Goal: Task Accomplishment & Management: Complete application form

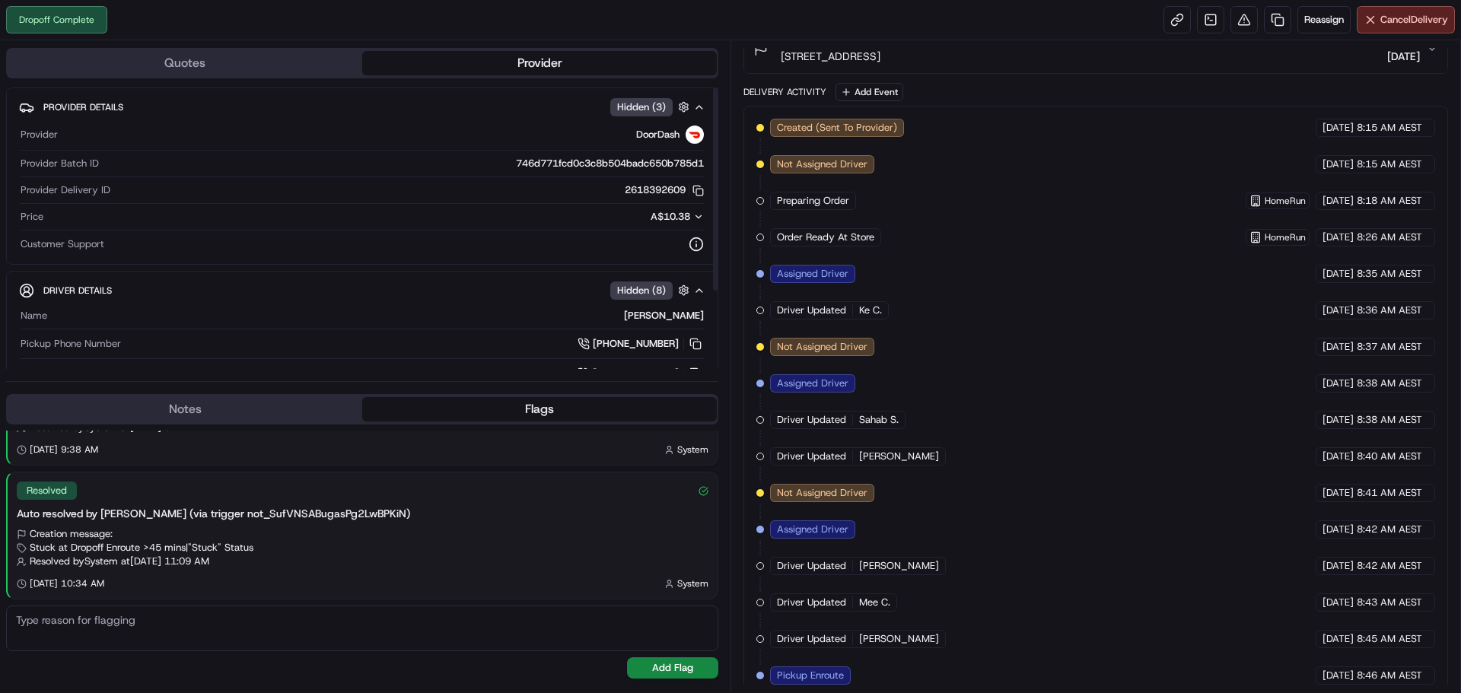
scroll to position [606, 0]
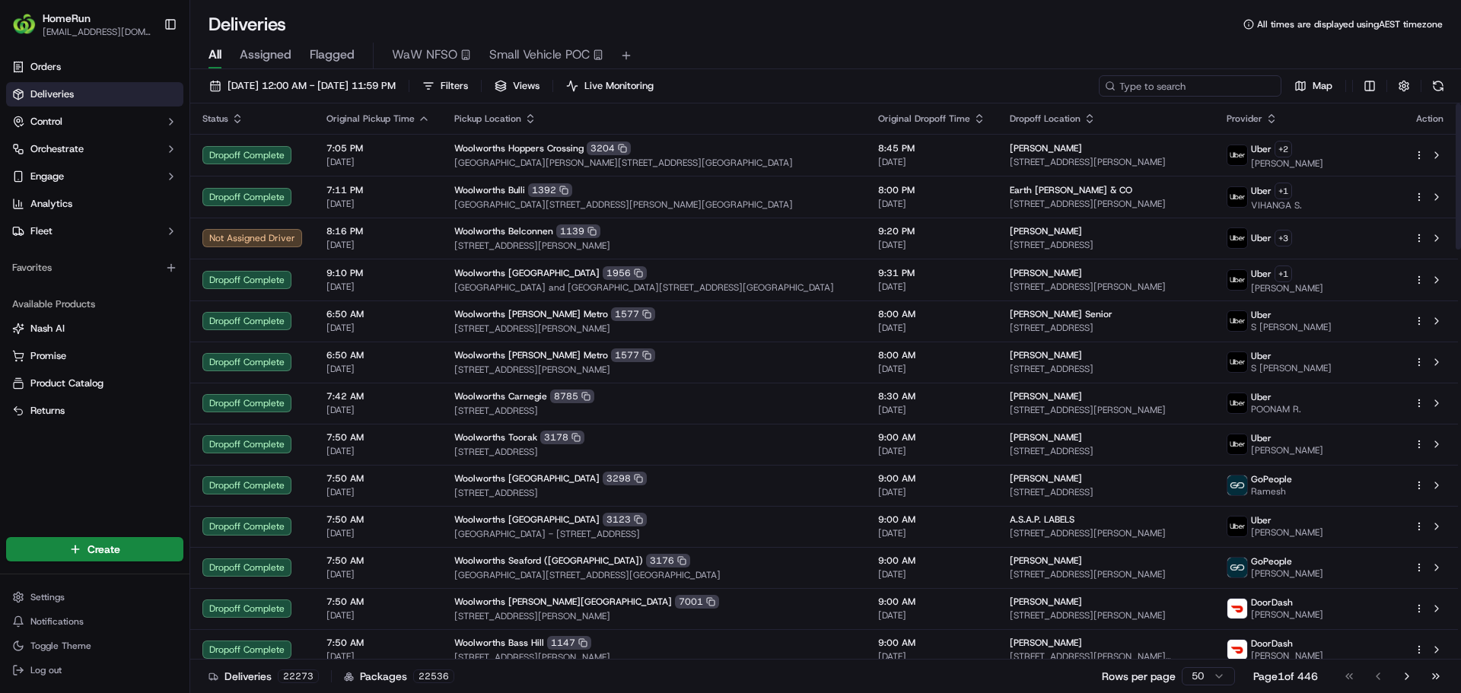
click at [1226, 82] on input at bounding box center [1190, 85] width 183 height 21
paste input "269905680"
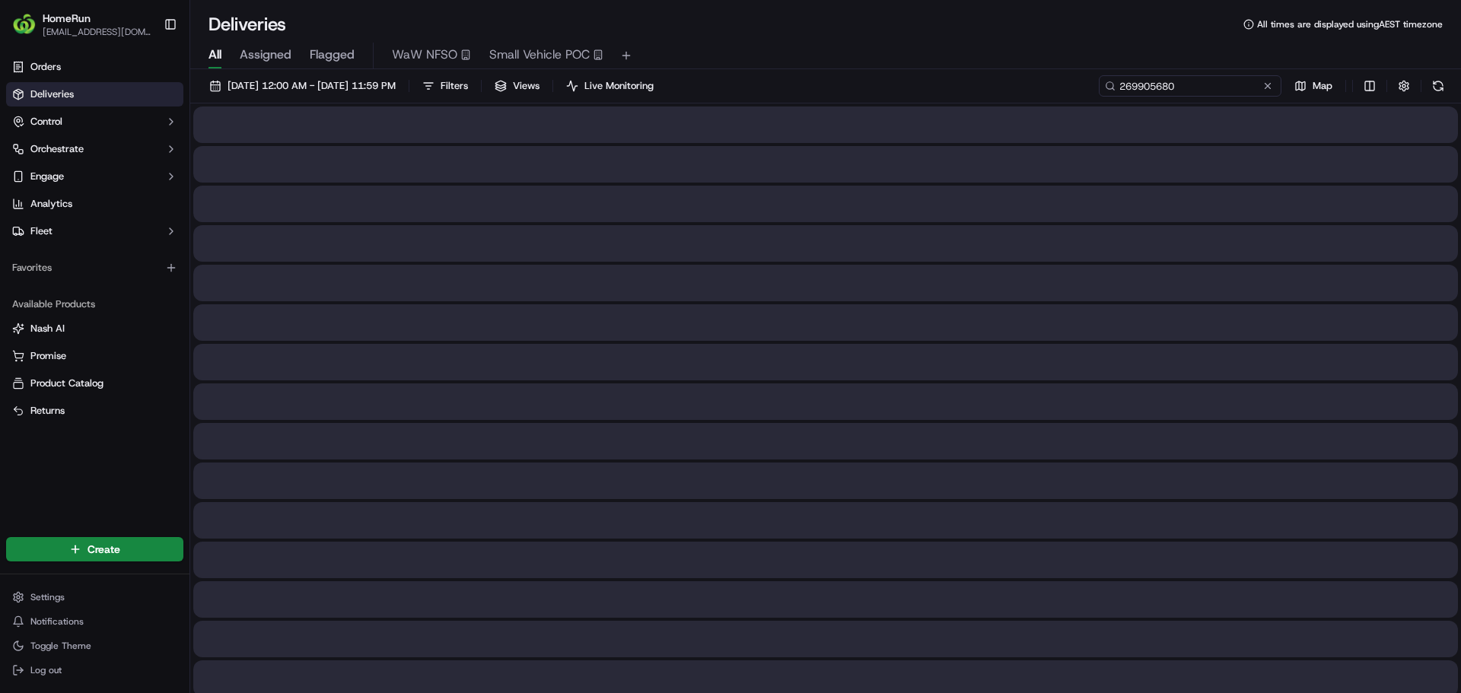
type input "269905680"
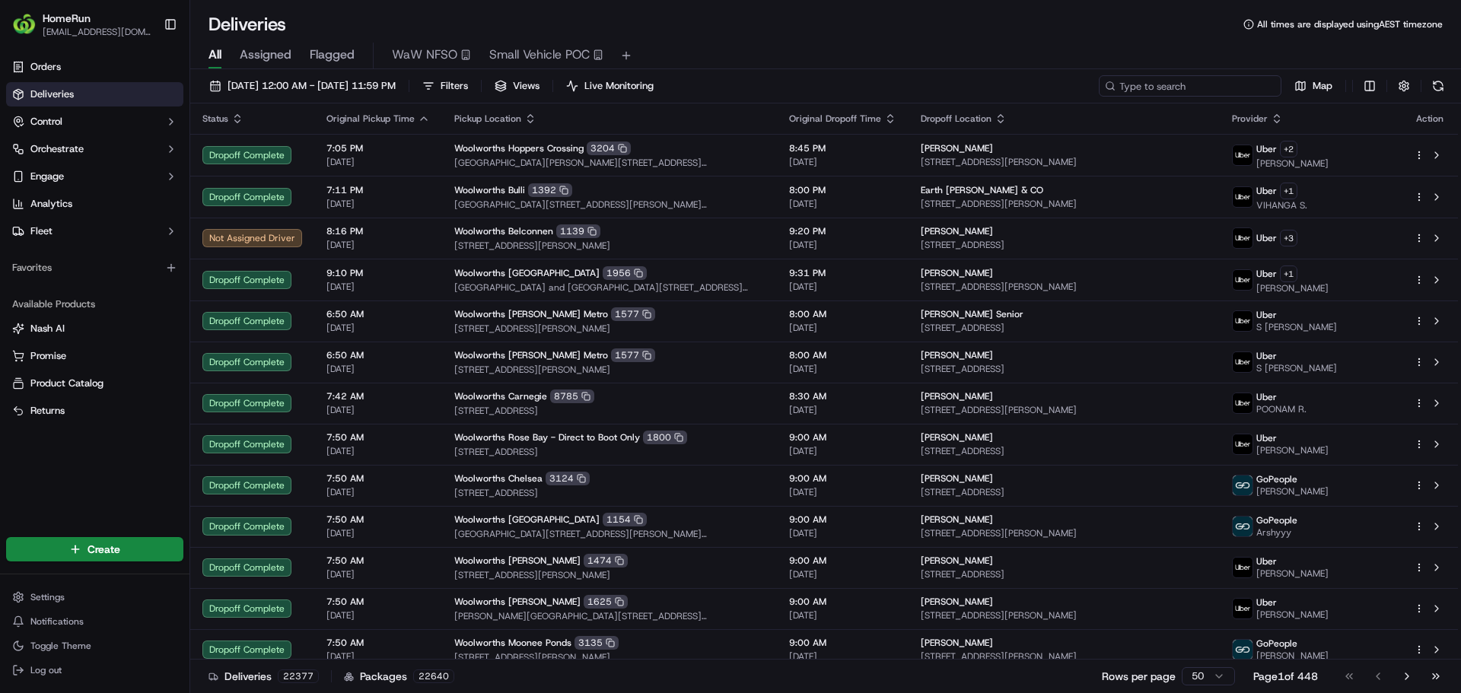
click at [1185, 80] on input at bounding box center [1190, 85] width 183 height 21
paste input "269905680"
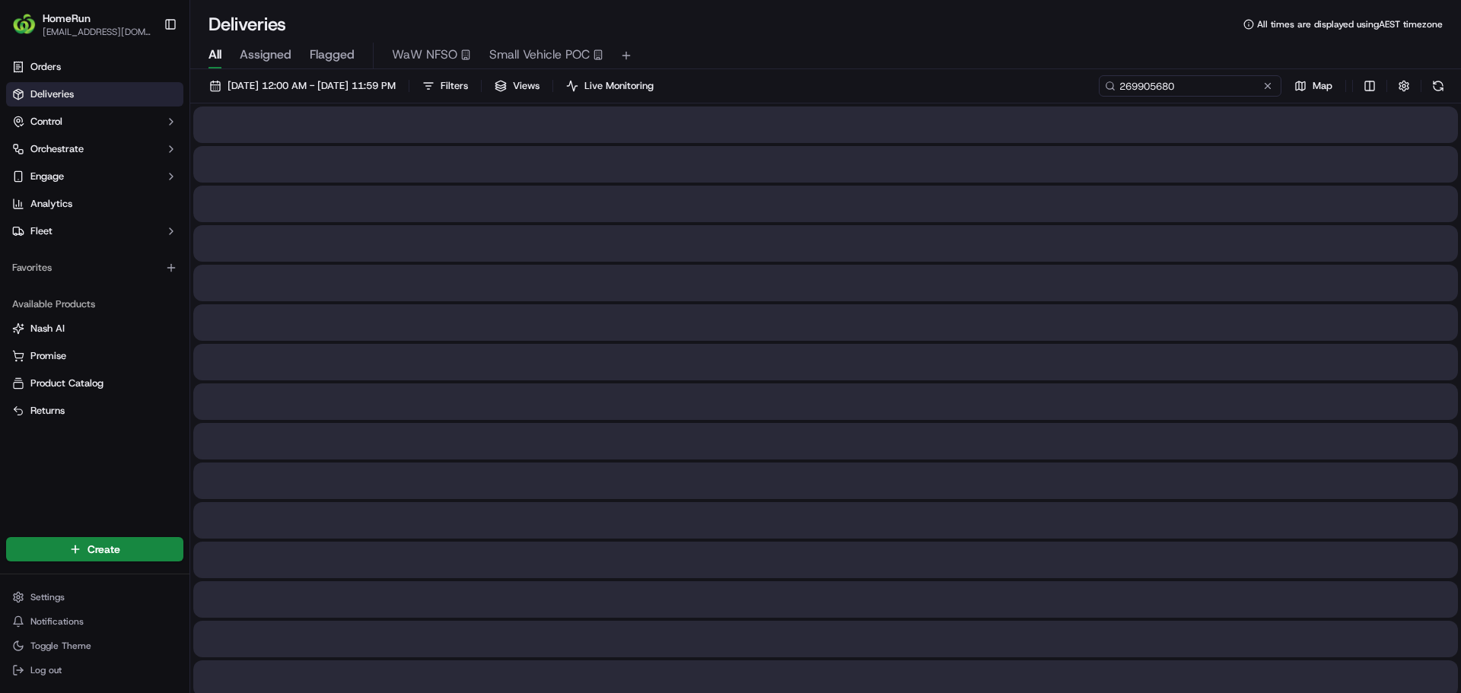
type input "269905680"
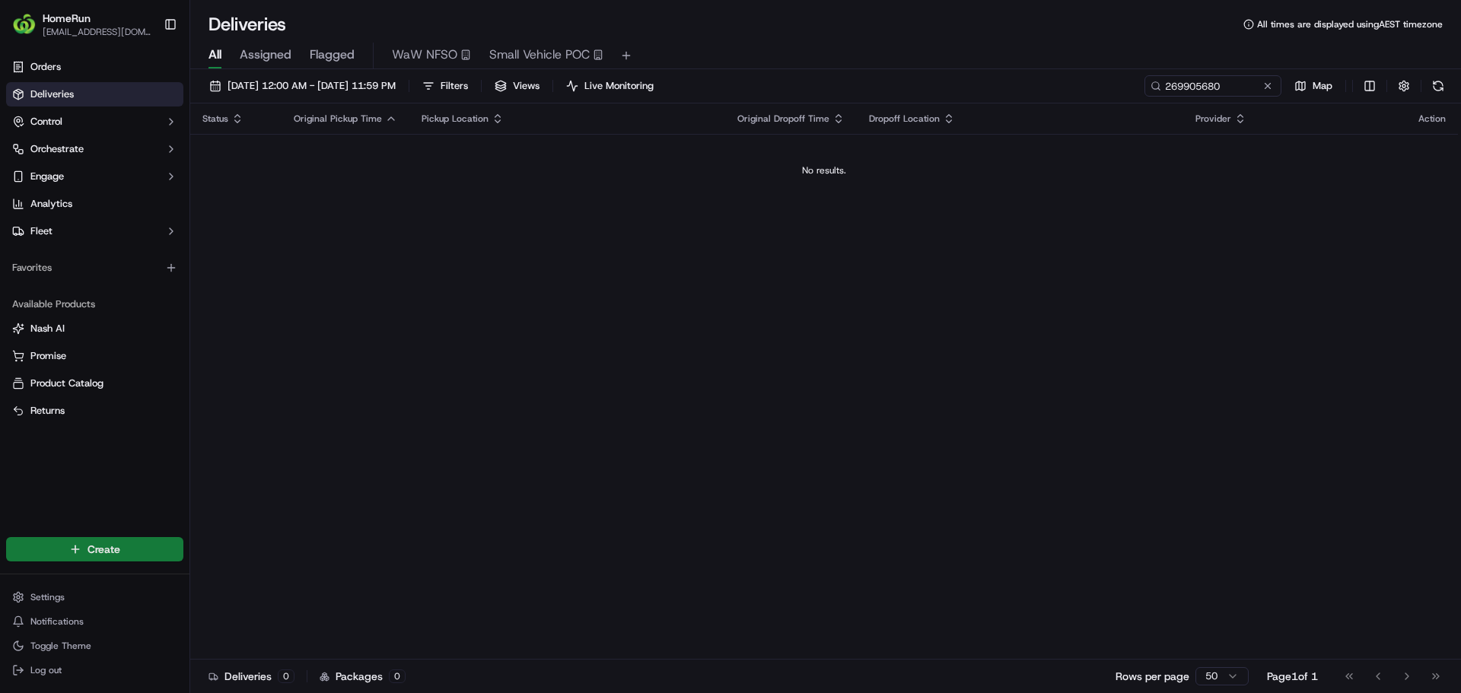
click at [81, 555] on html "HomeRun twood5@woolworths.com.au Toggle Sidebar Orders Deliveries Control Orche…" at bounding box center [730, 346] width 1461 height 693
click at [261, 584] on link "Delivery" at bounding box center [275, 577] width 170 height 27
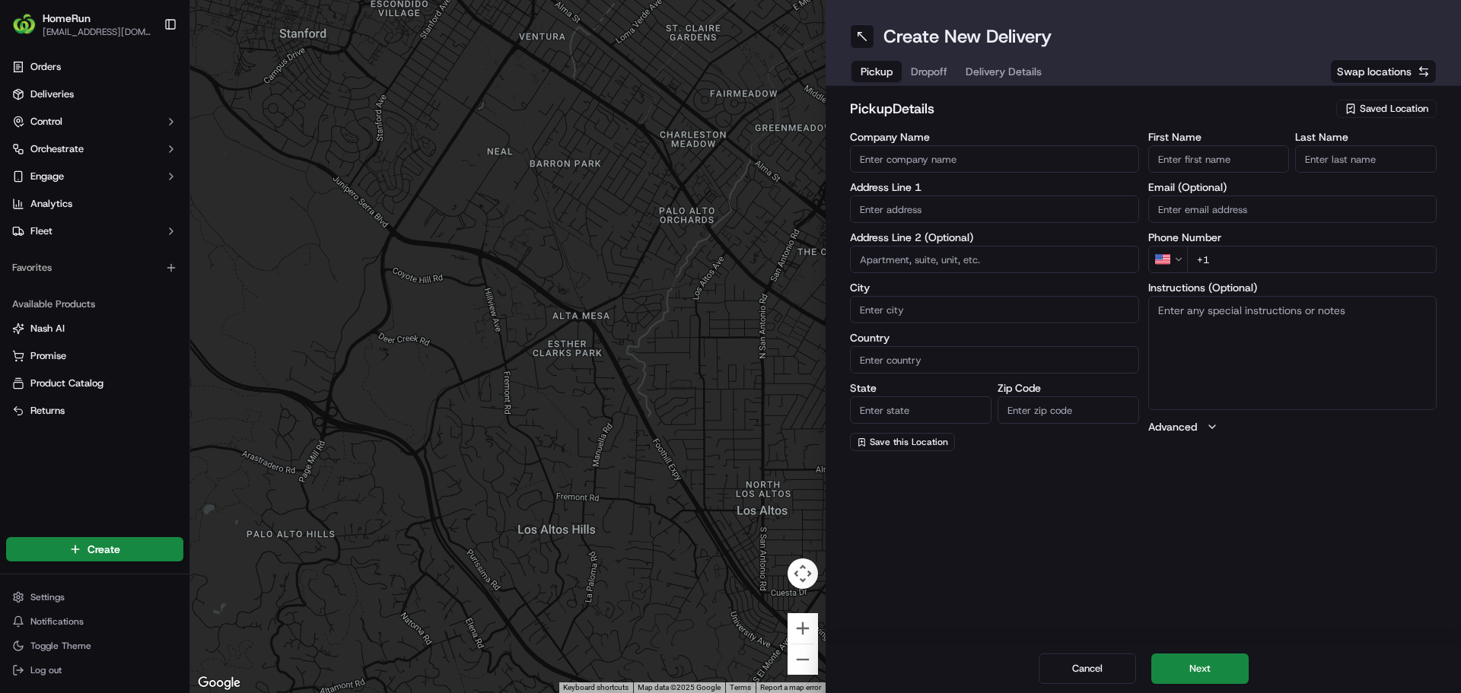
click at [939, 159] on input "Company Name" at bounding box center [994, 158] width 289 height 27
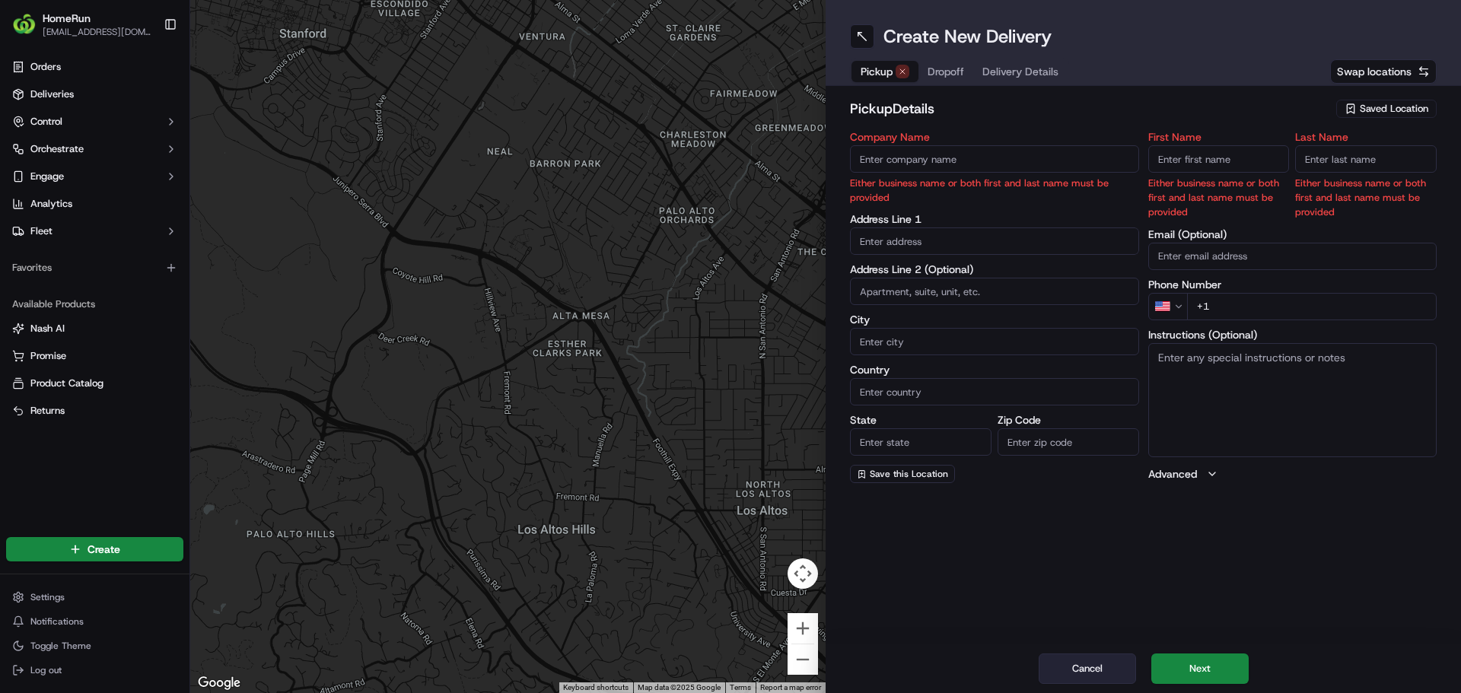
click at [1101, 657] on button "Cancel" at bounding box center [1087, 669] width 97 height 30
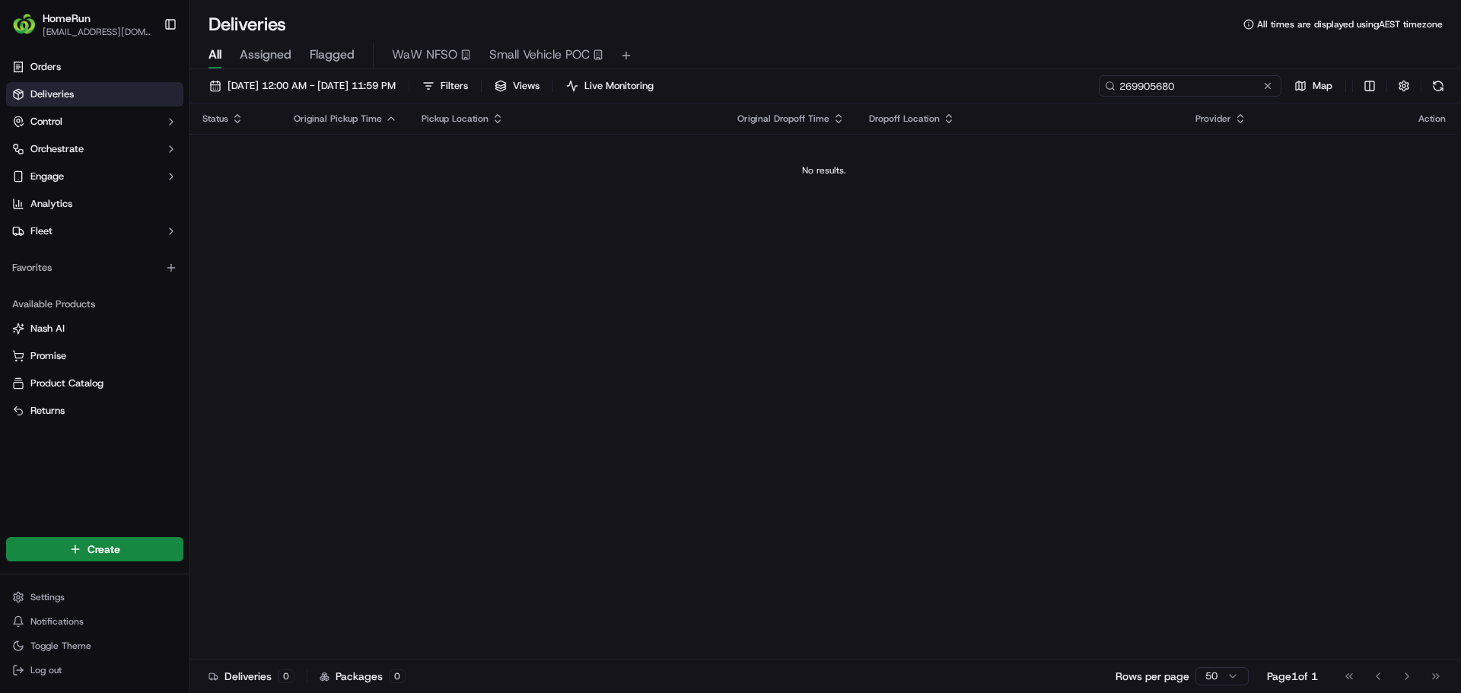
click at [1196, 84] on input "269905680" at bounding box center [1190, 85] width 183 height 21
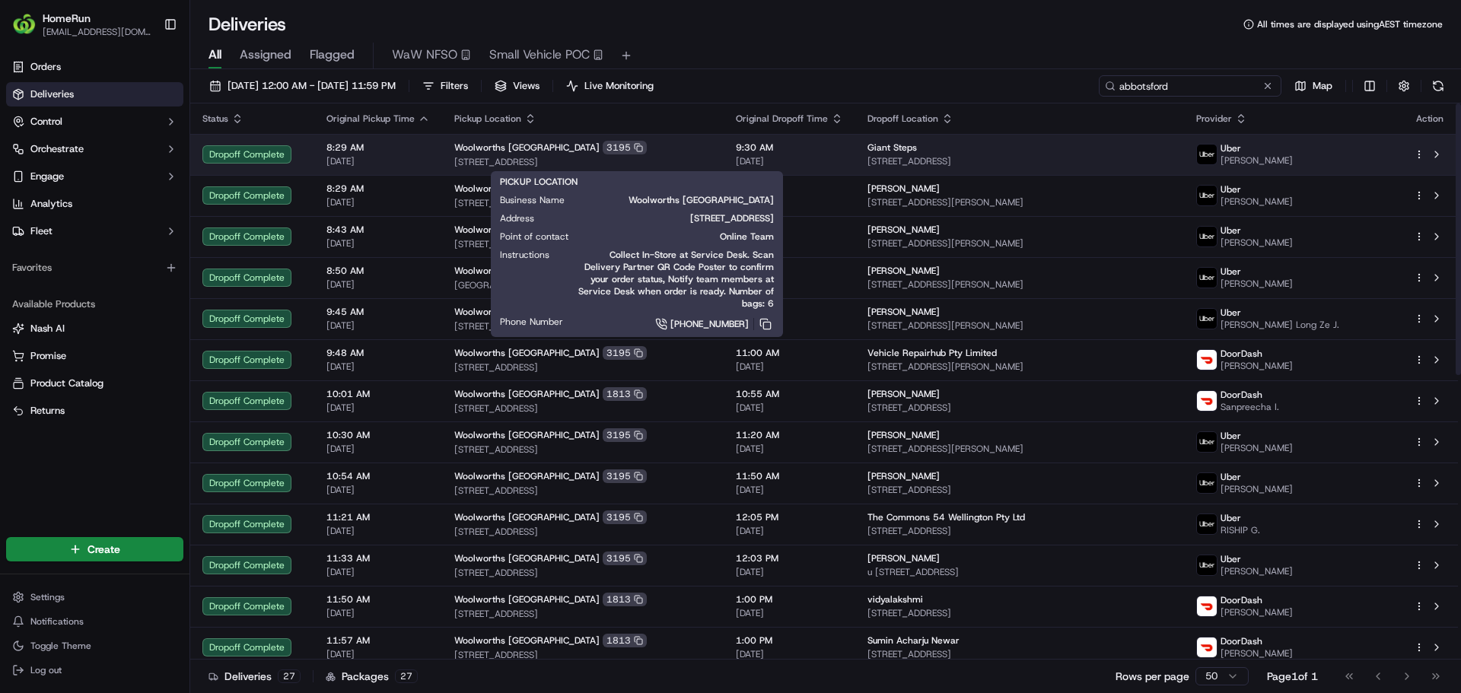
type input "abbotsford"
click at [549, 148] on div "Woolworths Abbotsford 3195" at bounding box center [582, 148] width 257 height 14
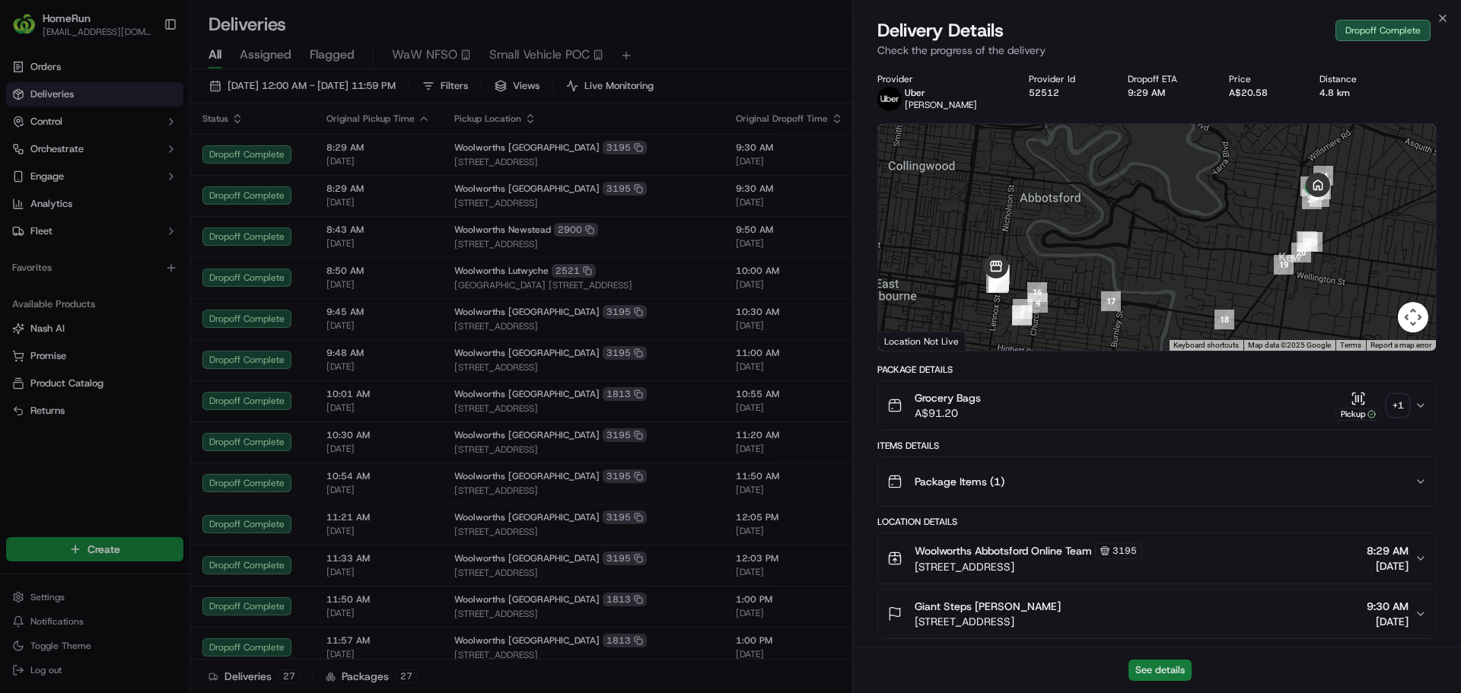
click at [1164, 664] on button "See details" at bounding box center [1159, 670] width 63 height 21
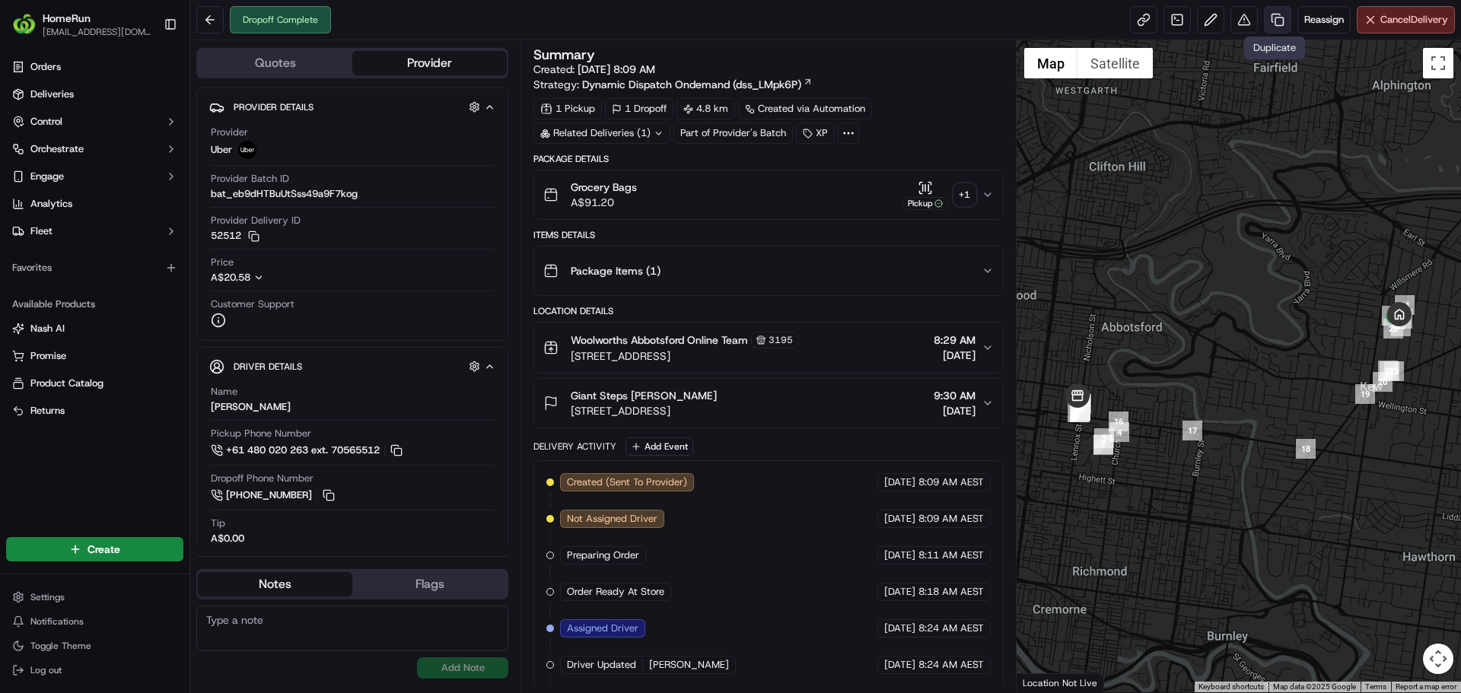
click at [1267, 25] on link at bounding box center [1277, 19] width 27 height 27
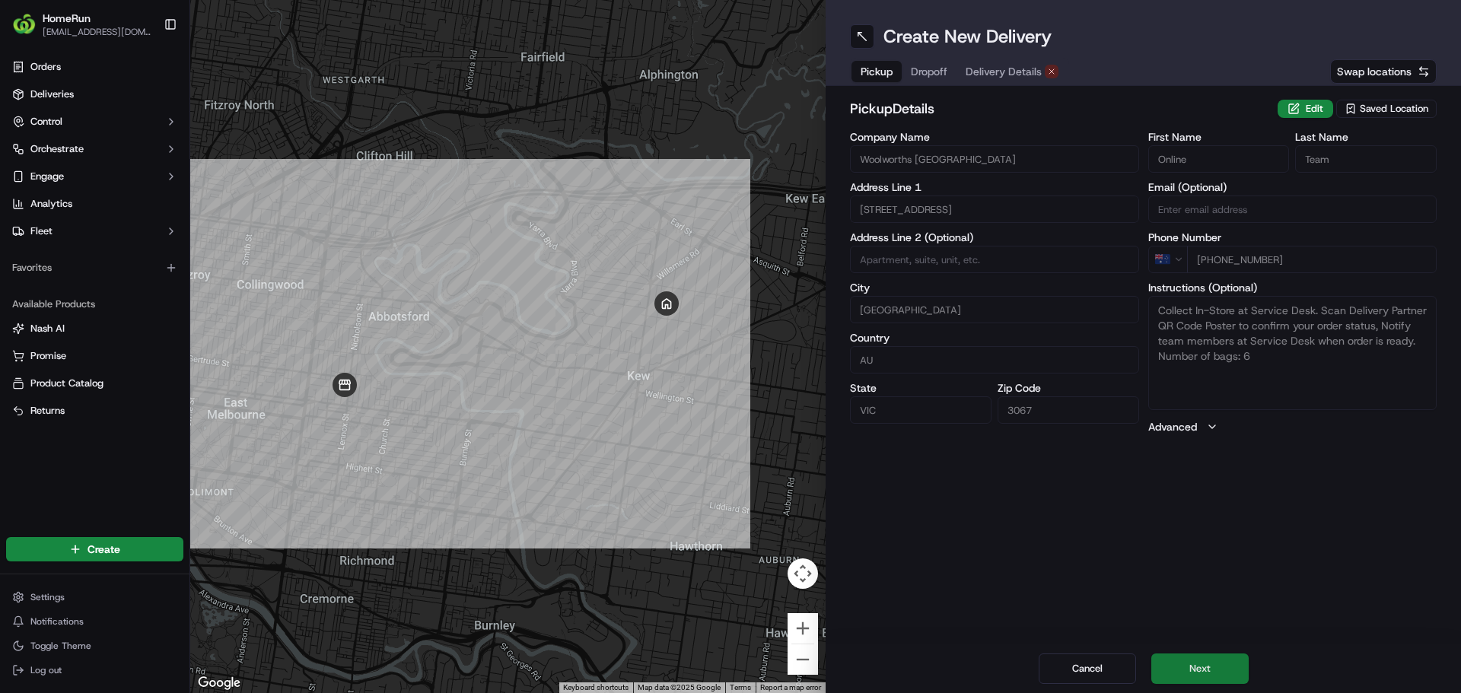
click at [1202, 662] on button "Next" at bounding box center [1199, 669] width 97 height 30
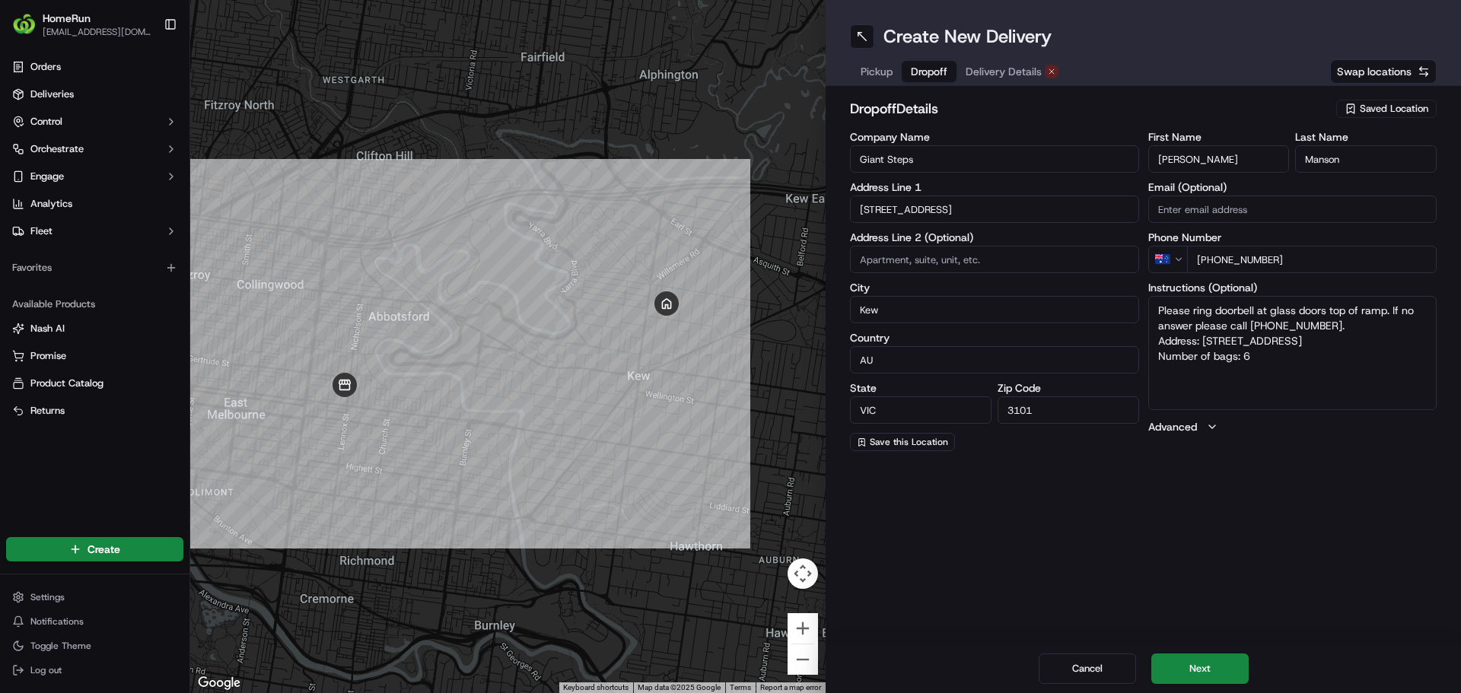
click at [883, 75] on span "Pickup" at bounding box center [877, 71] width 32 height 15
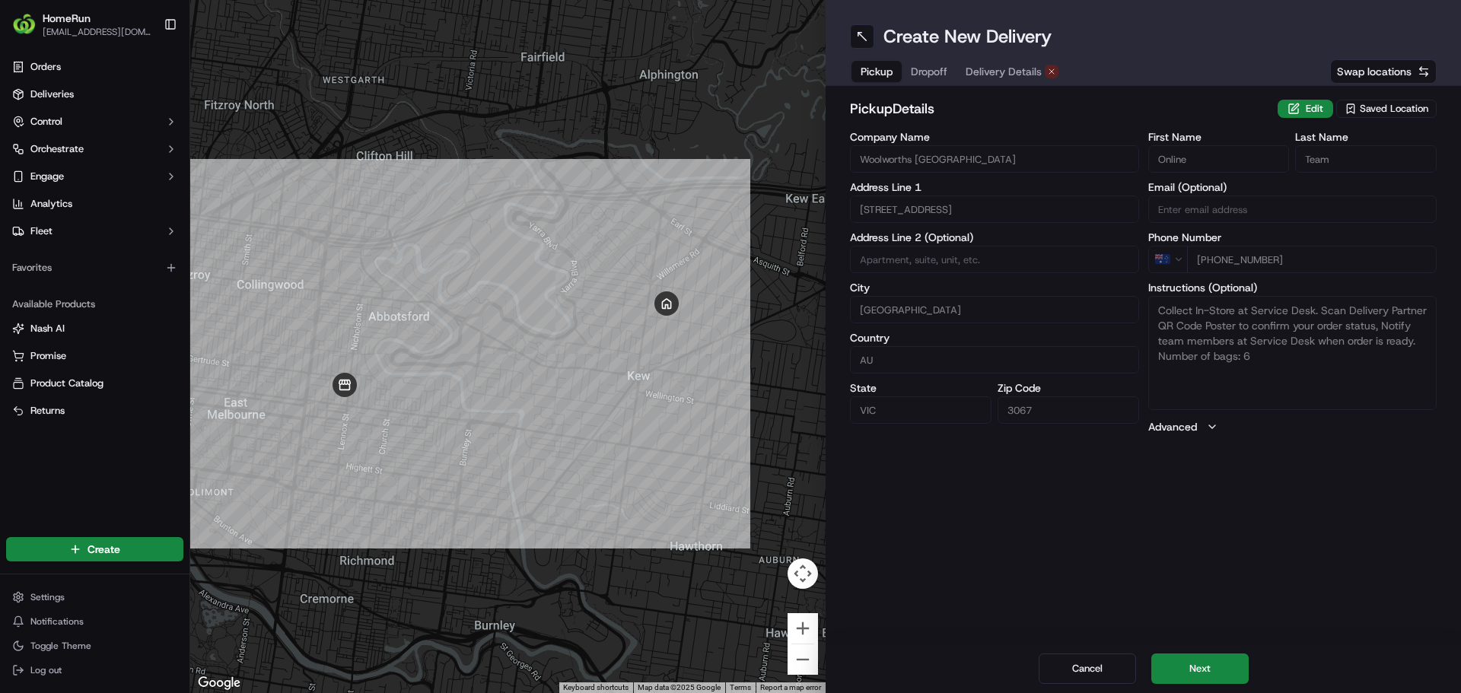
click at [923, 65] on span "Dropoff" at bounding box center [929, 71] width 37 height 15
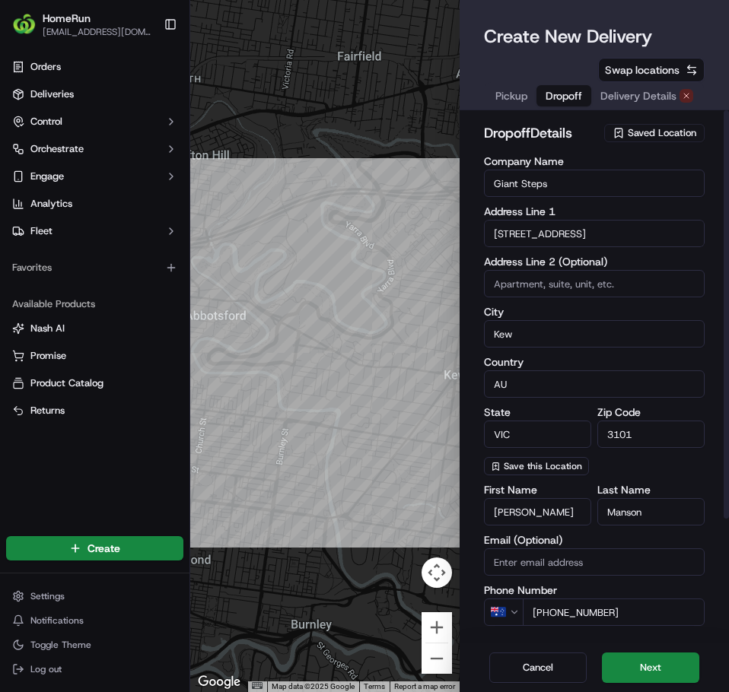
click at [579, 177] on input "Giant Steps" at bounding box center [594, 183] width 221 height 27
type input "F"
type textarea "Please ring doorbell at glass doors top of ramp. If no answer please call 04312…"
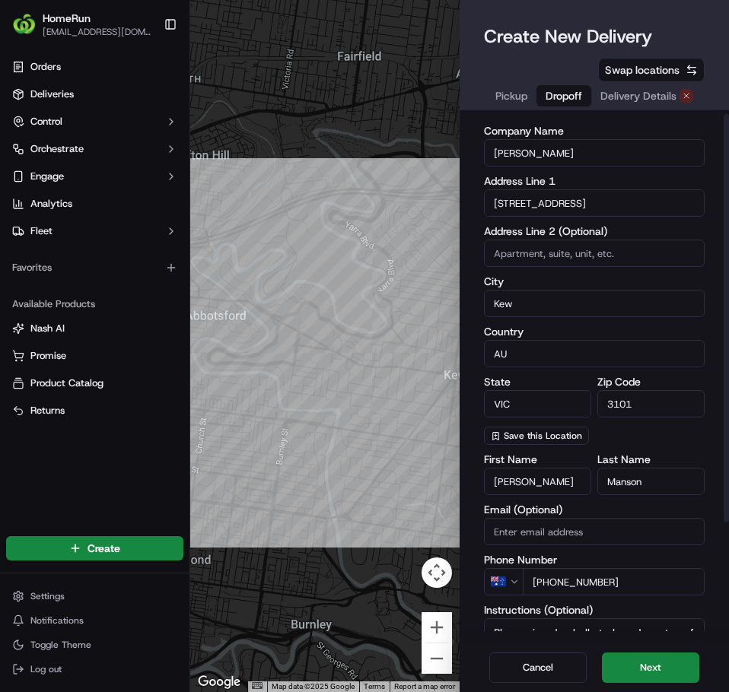
scroll to position [76, 0]
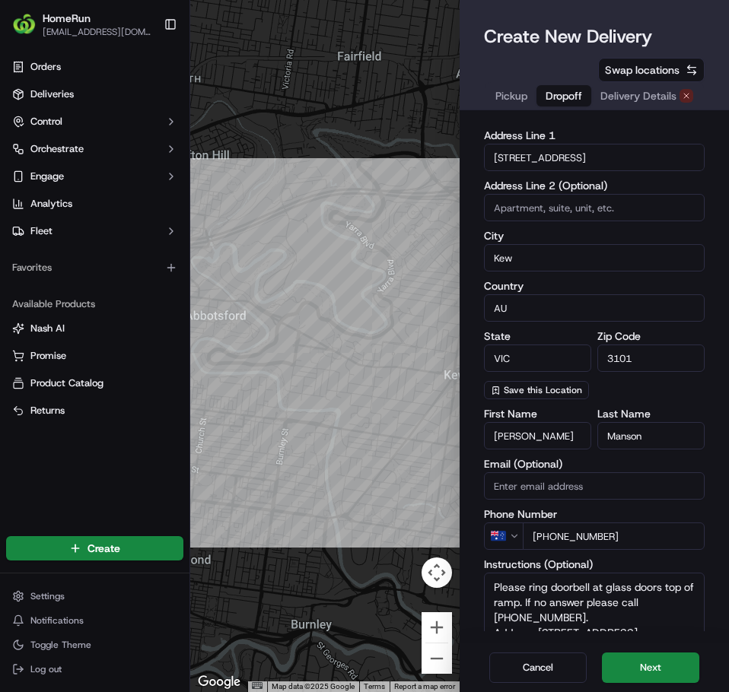
type input "[PERSON_NAME]"
type textarea "Please ring doorbell at glass doors top of ramp. If no answer please call 04312…"
click at [577, 160] on input "11 Malmsbury St" at bounding box center [594, 157] width 221 height 27
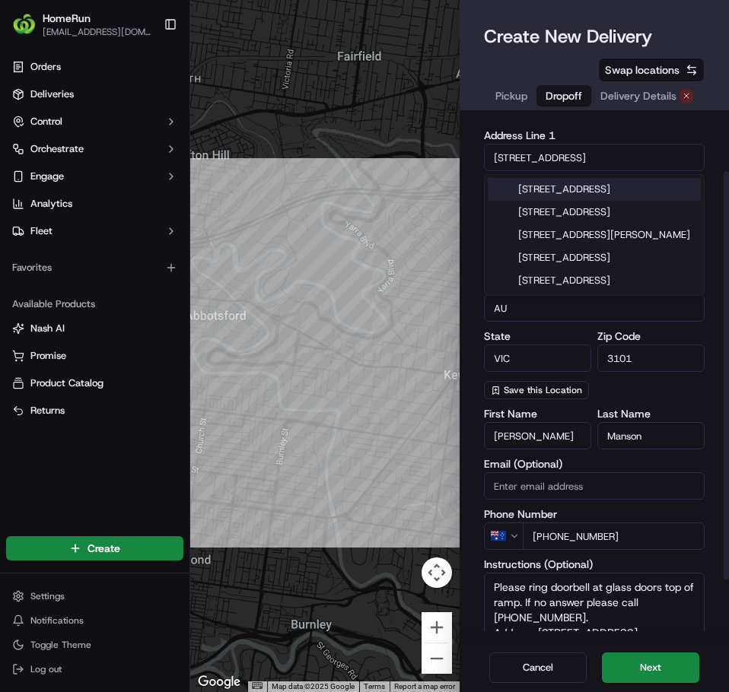
click at [577, 160] on input "11 Malmsbury St" at bounding box center [594, 157] width 221 height 27
paste input "U 2 16 Jolimont Tce"
type input "U 2 16 Jolimont Tce"
type textarea "Please ring doorbell at glass doors top of ramp. If no answer please call 04312…"
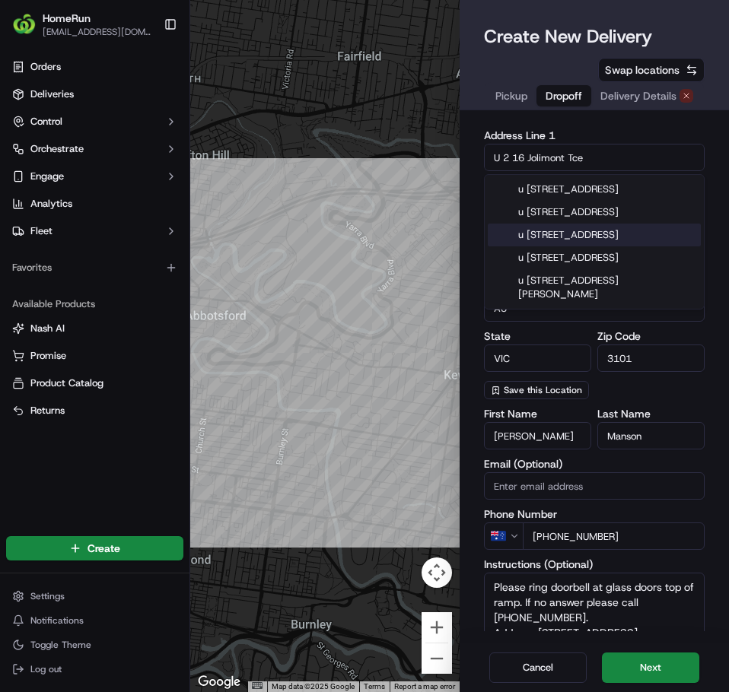
click at [635, 247] on div "u 2/16 Jolimont Terrace, East Melbourne VIC, Australia" at bounding box center [594, 235] width 213 height 23
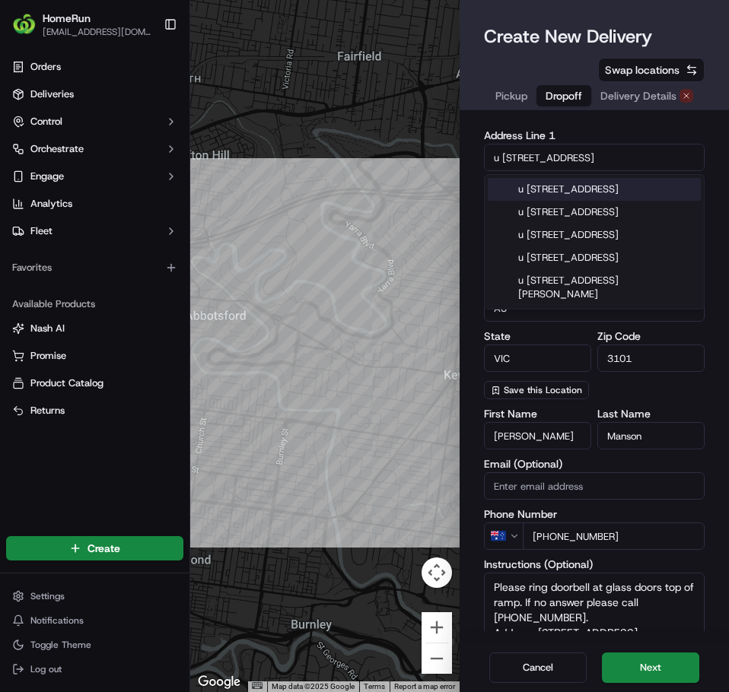
type input "Unit 2/16 Jolimont Terrace, East Melbourne VIC 3002, Australia"
type input "Unit 2"
type input "East Melbourne"
type input "Australia"
type input "3002"
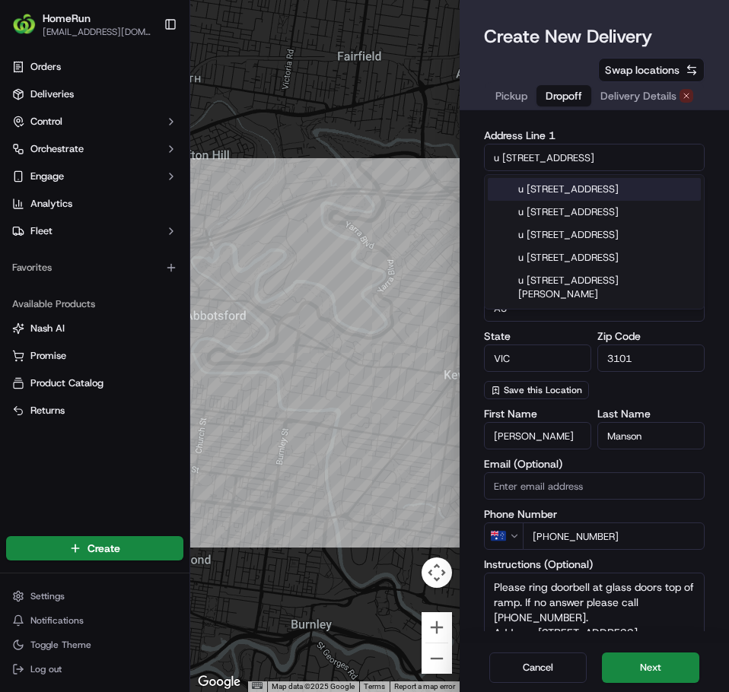
type textarea "Please ring doorbell at glass doors top of ramp. If no answer please call 04312…"
type input "16 Jolimont Terrace"
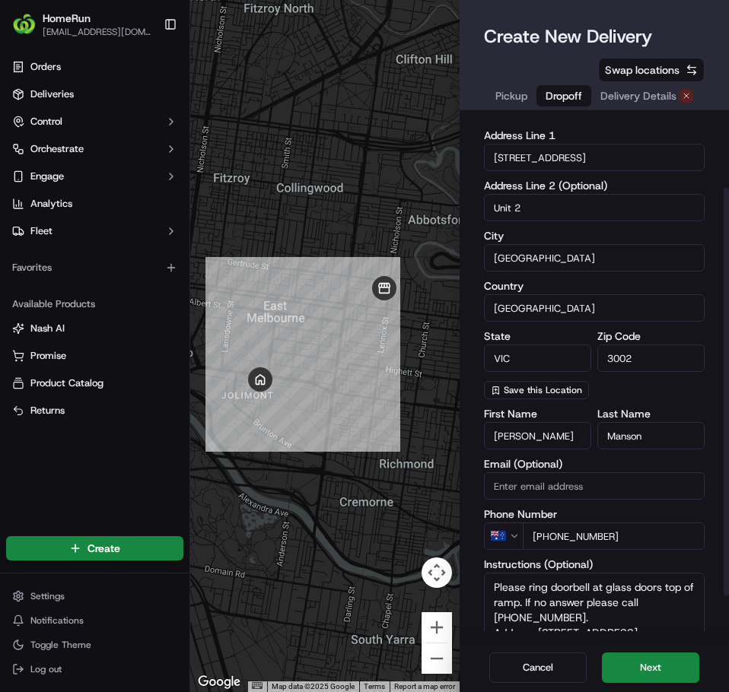
scroll to position [152, 0]
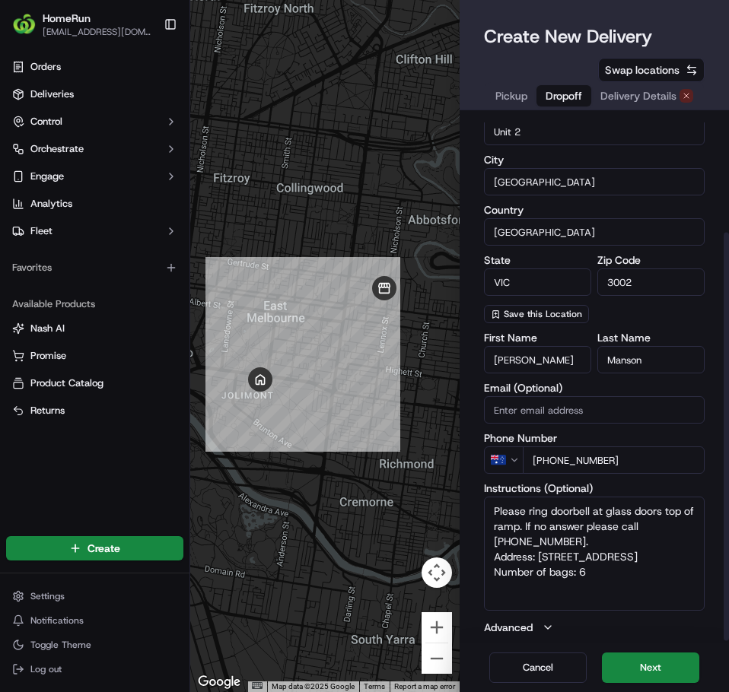
type textarea "Please ring doorbell at glass doors top of ramp. If no answer please call 04312…"
click at [530, 358] on input "Eliza" at bounding box center [537, 359] width 107 height 27
type input "F"
type textarea "Please ring doorbell at glass doors top of ramp. If no answer please call 04312…"
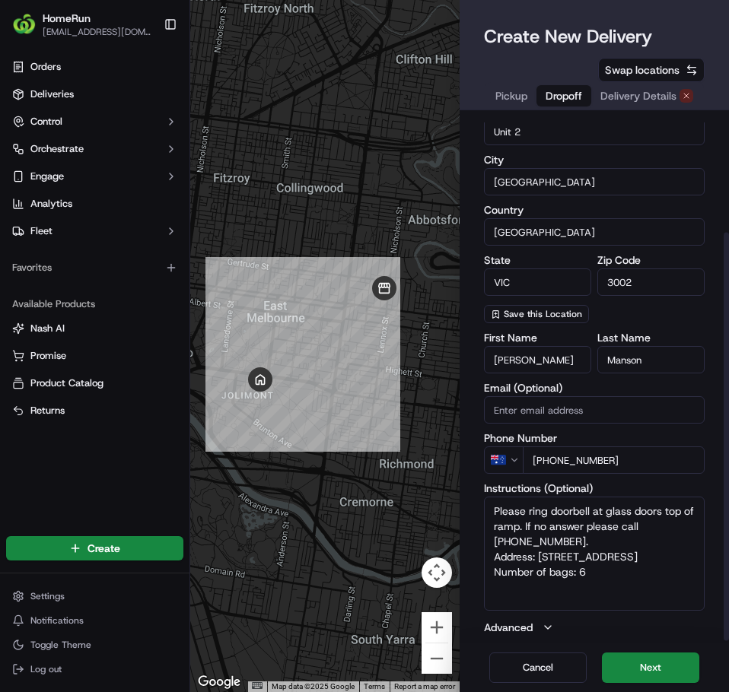
type input "Fiona"
type textarea "Please ring doorbell at glass doors top of ramp. If no answer please call 04312…"
type input "S"
type textarea "Please ring doorbell at glass doors top of ramp. If no answer please call 04312…"
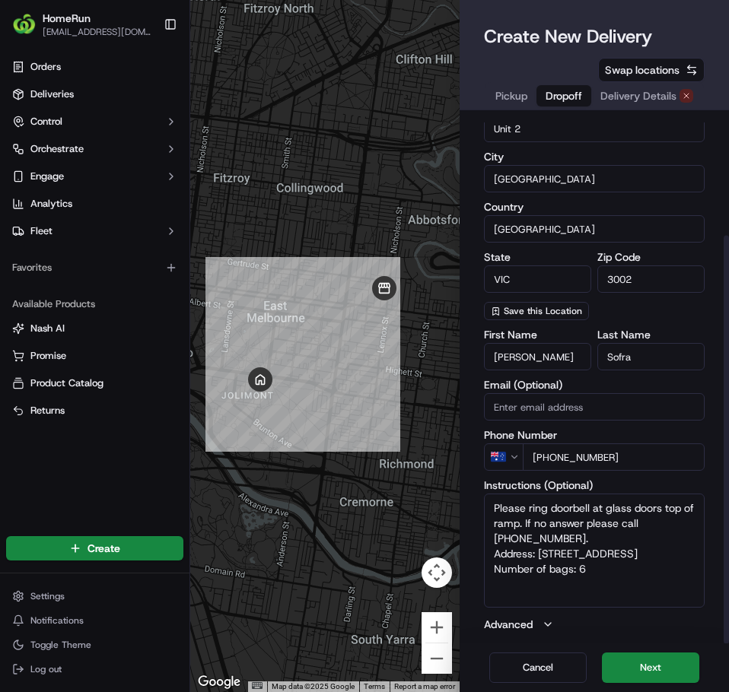
scroll to position [156, 0]
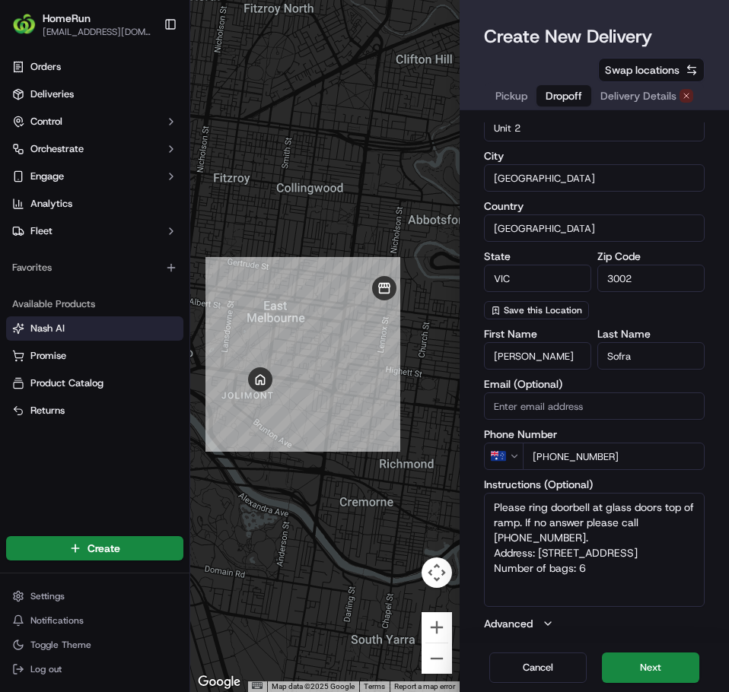
type input "Sofra"
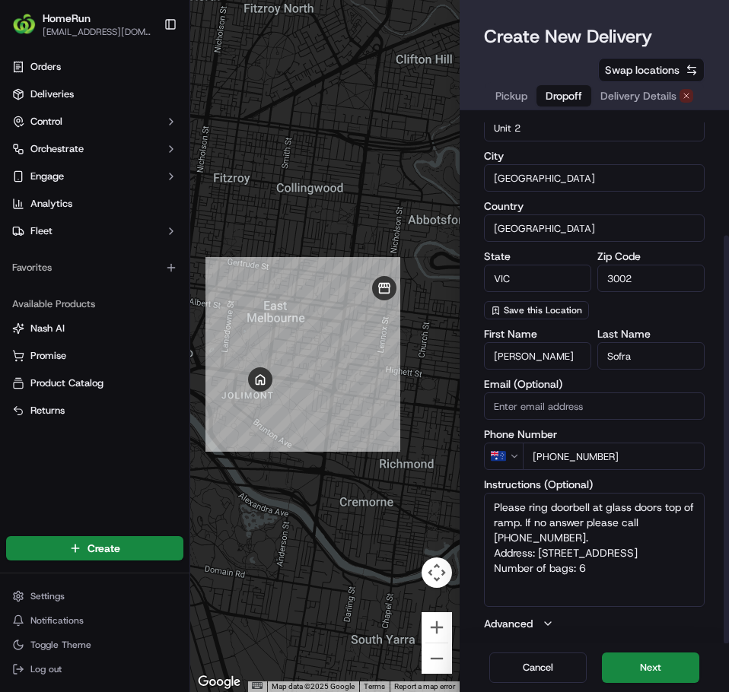
type textarea "Please ring doorbell at glass doors top of ramp. If no answer please call 04312…"
click at [635, 456] on input "+61 3 9853 9578" at bounding box center [614, 456] width 182 height 27
paste input "0413953036"
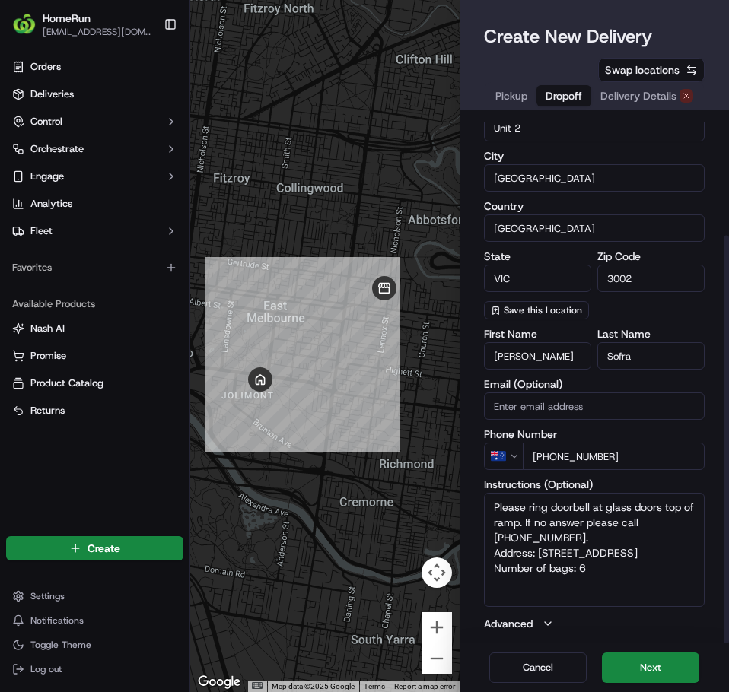
type input "+0413953036"
type textarea "Please ring doorbell at glass doors top of ramp. If no answer please call 04312…"
type input "+0413953036"
drag, startPoint x: 634, startPoint y: 577, endPoint x: 489, endPoint y: 504, distance: 162.7
click at [489, 504] on textarea "Please ring doorbell at glass doors top of ramp. If no answer please call 04312…" at bounding box center [594, 550] width 221 height 114
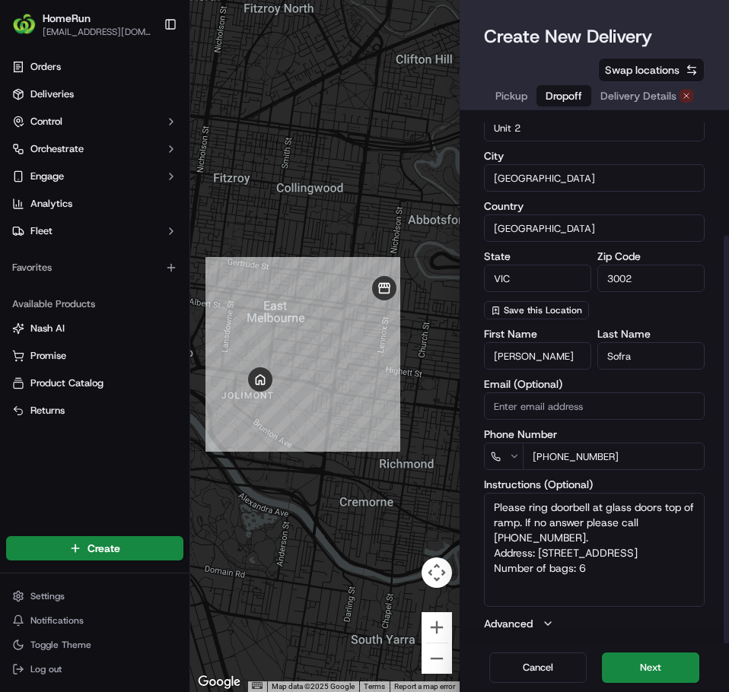
paste textarea "Large White House with arches and black door. Please leave BESIDE door, not blo…"
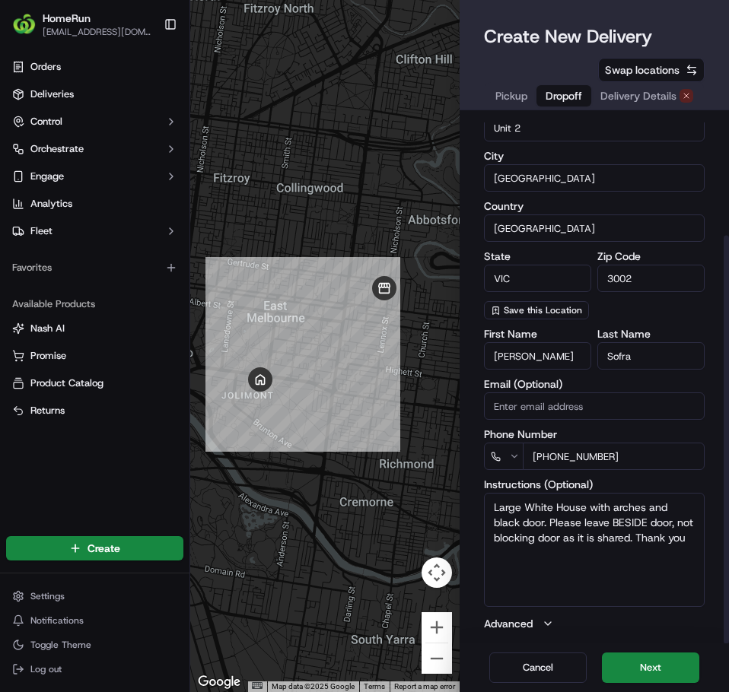
click at [495, 506] on textarea "Large White House with arches and black door. Please leave BESIDE door, not blo…" at bounding box center [594, 550] width 221 height 114
type textarea "Large White House with arches and black door. Please leave BESIDE door, not blo…"
click at [542, 617] on button "Advanced" at bounding box center [594, 623] width 221 height 15
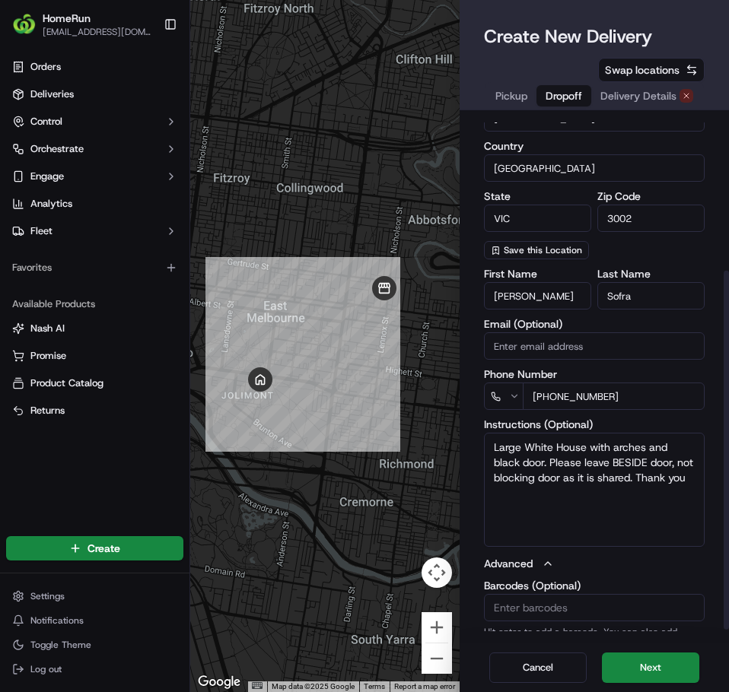
scroll to position [247, 0]
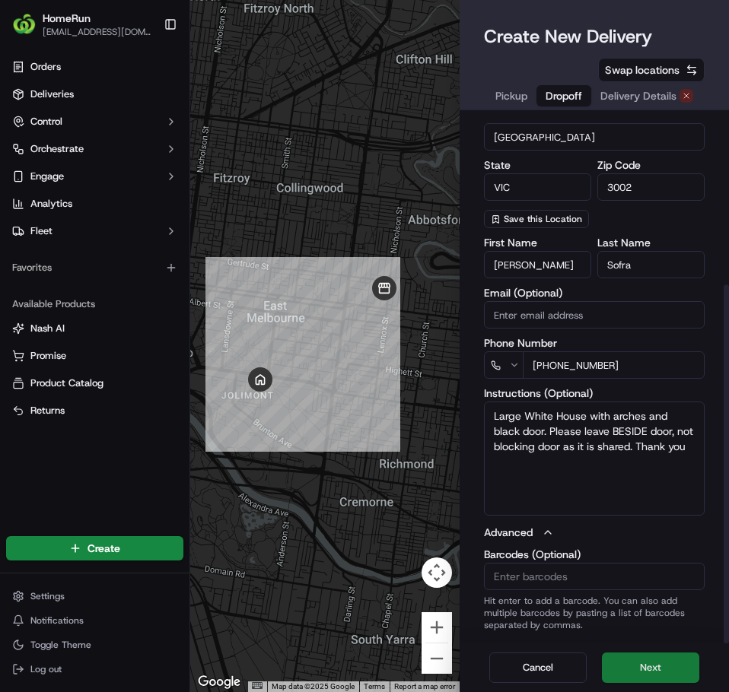
click at [631, 664] on button "Next" at bounding box center [650, 668] width 97 height 30
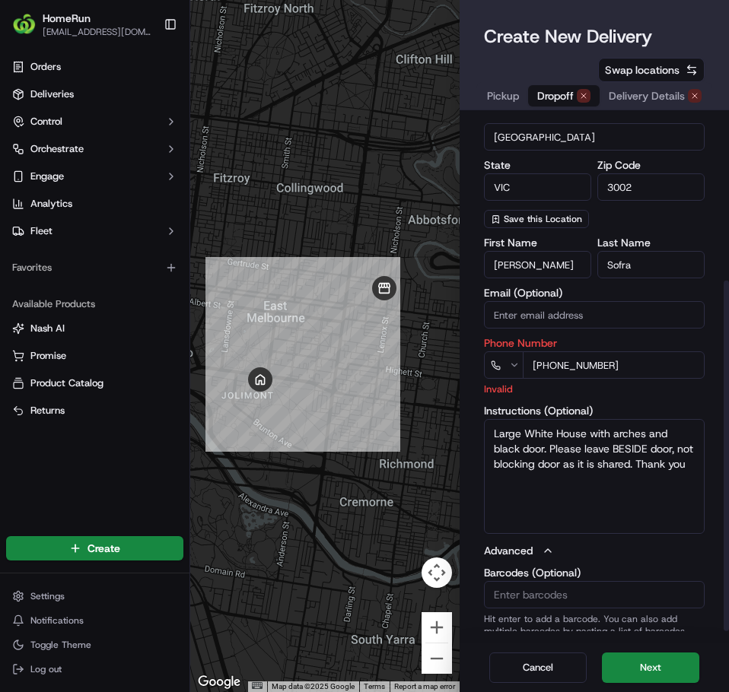
click at [543, 364] on input "+0413953036" at bounding box center [614, 365] width 182 height 27
type input "+61 413 953 036"
click at [630, 671] on button "Next" at bounding box center [650, 668] width 97 height 30
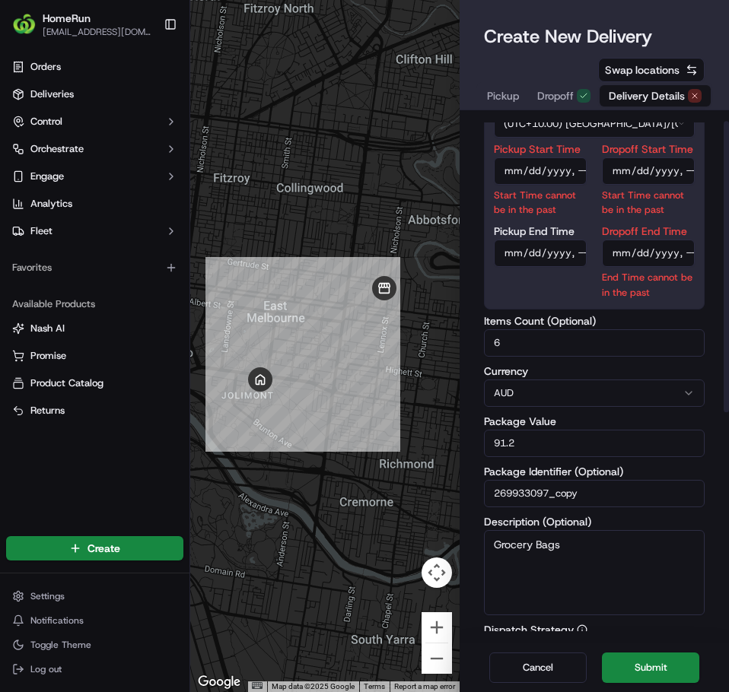
scroll to position [19, 0]
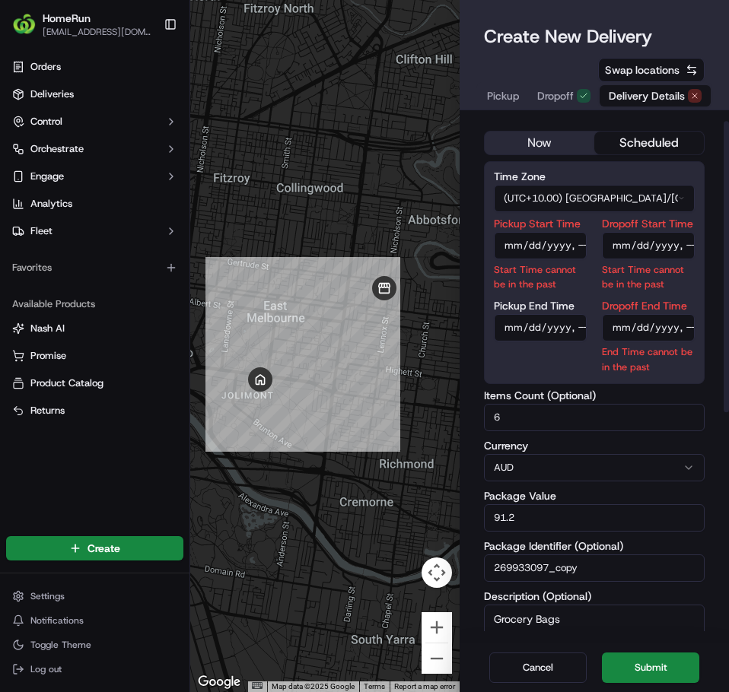
click at [554, 142] on button "now" at bounding box center [540, 143] width 110 height 23
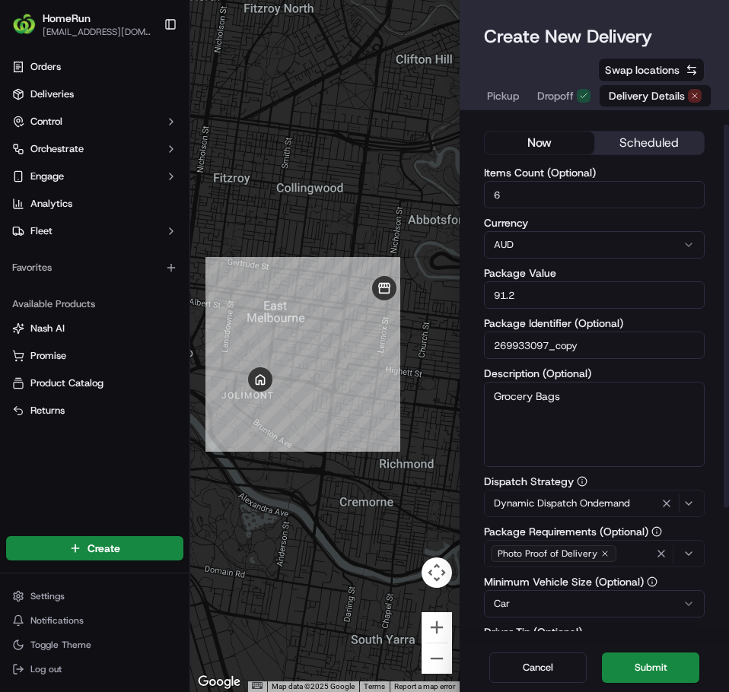
drag, startPoint x: 650, startPoint y: 346, endPoint x: 447, endPoint y: 339, distance: 203.3
click at [447, 339] on div "← Move left → Move right ↑ Move up ↓ Move down + Zoom in - Zoom out Home Jump l…" at bounding box center [459, 346] width 539 height 692
paste input "05680"
type input "269905680"
drag, startPoint x: 536, startPoint y: 297, endPoint x: 454, endPoint y: 293, distance: 83.0
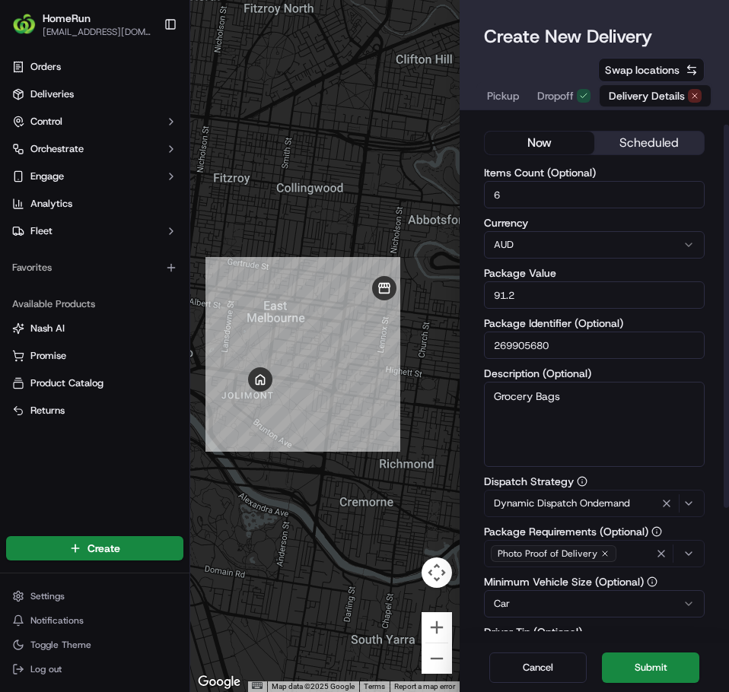
click at [454, 293] on div "← Move left → Move right ↑ Move up ↓ Move down + Zoom in - Zoom out Home Jump l…" at bounding box center [459, 346] width 539 height 692
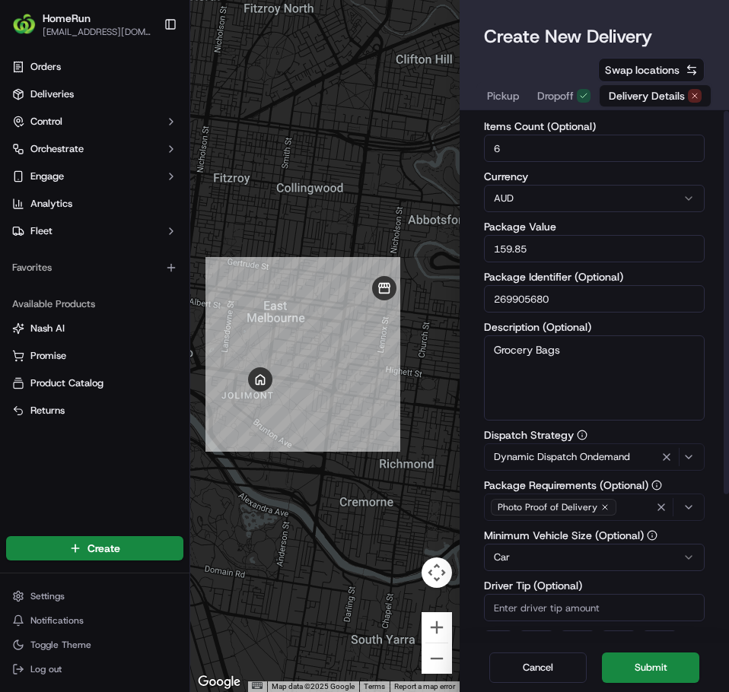
scroll to position [0, 0]
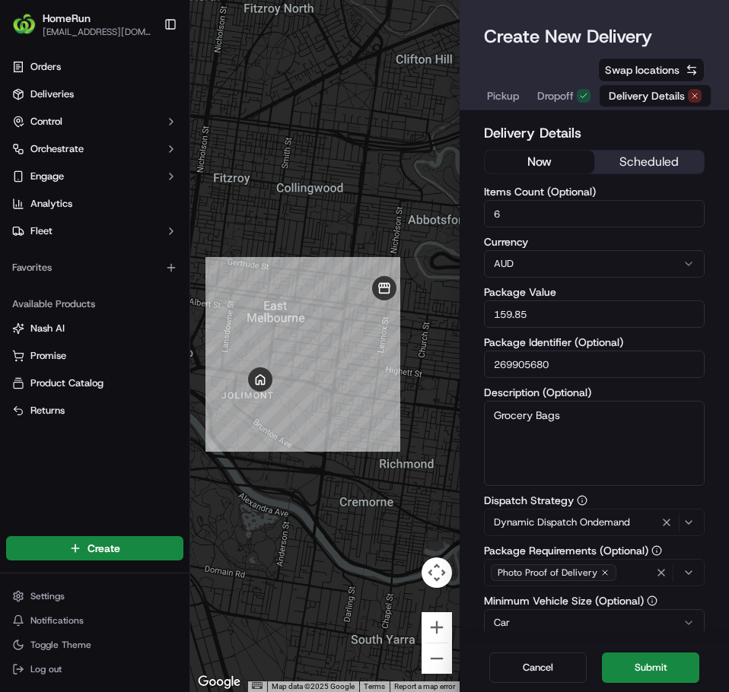
type input "159.85"
click at [540, 219] on input "6" at bounding box center [594, 213] width 221 height 27
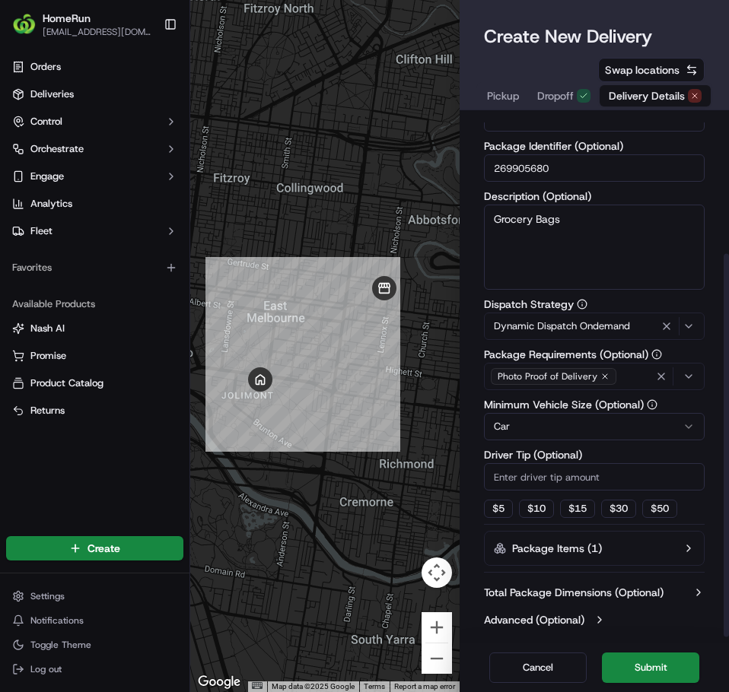
scroll to position [199, 0]
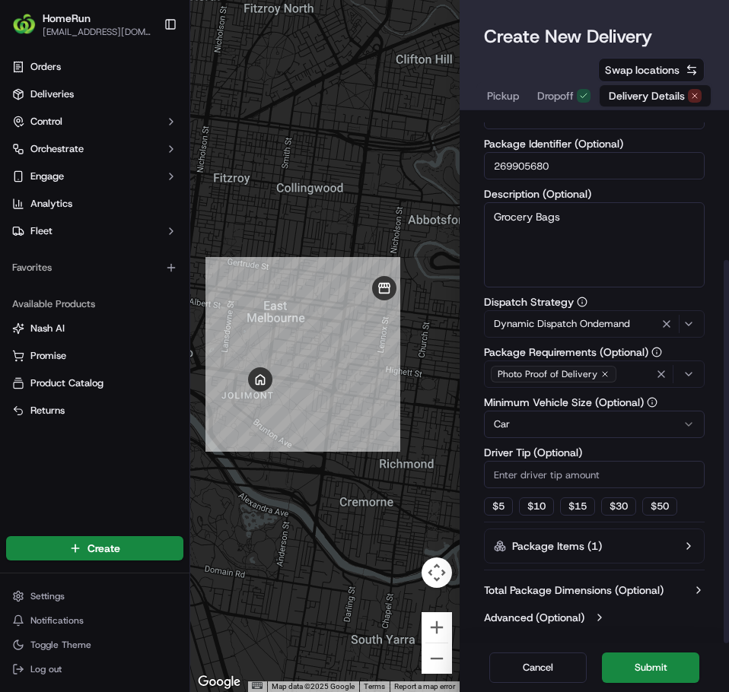
type input "7"
click at [591, 615] on button "Advanced (Optional)" at bounding box center [594, 617] width 221 height 15
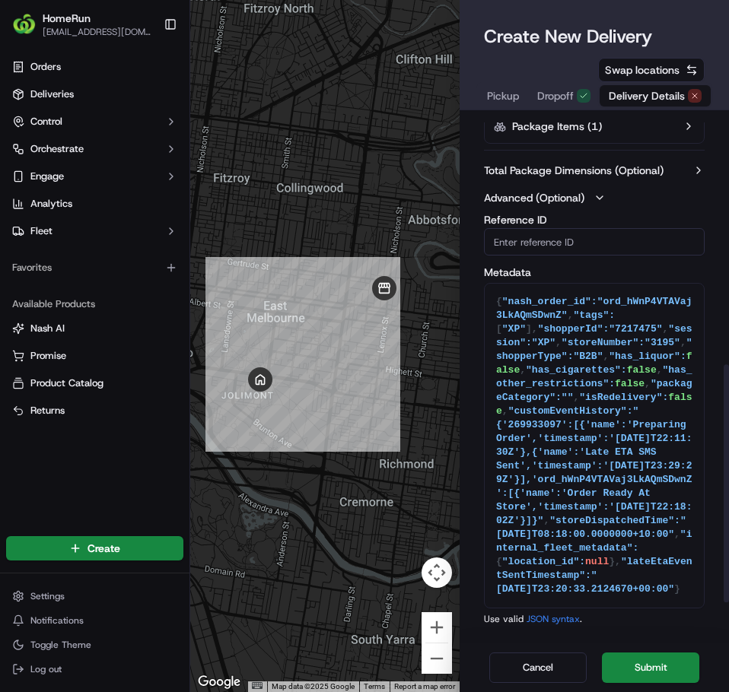
scroll to position [632, 0]
click at [665, 670] on button "Submit" at bounding box center [650, 668] width 97 height 30
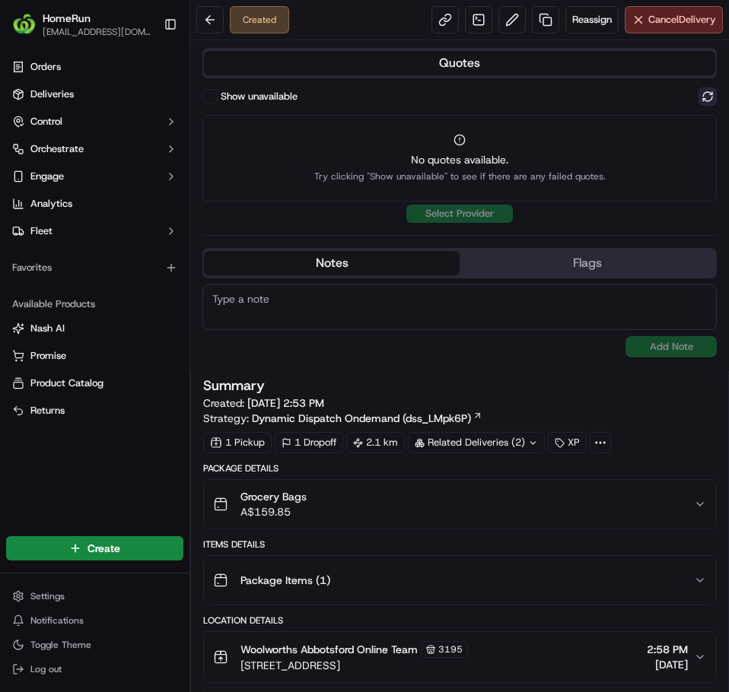
click at [701, 99] on button at bounding box center [708, 97] width 18 height 18
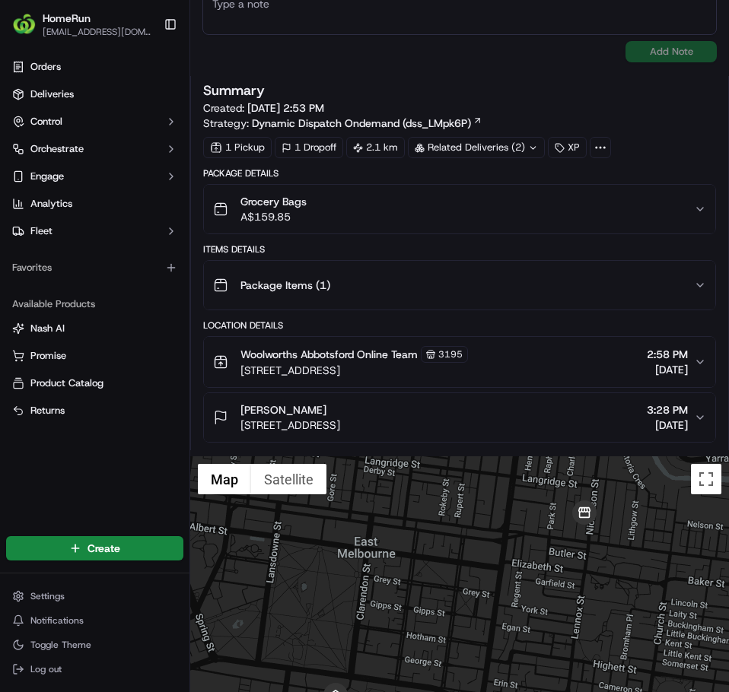
scroll to position [539, 0]
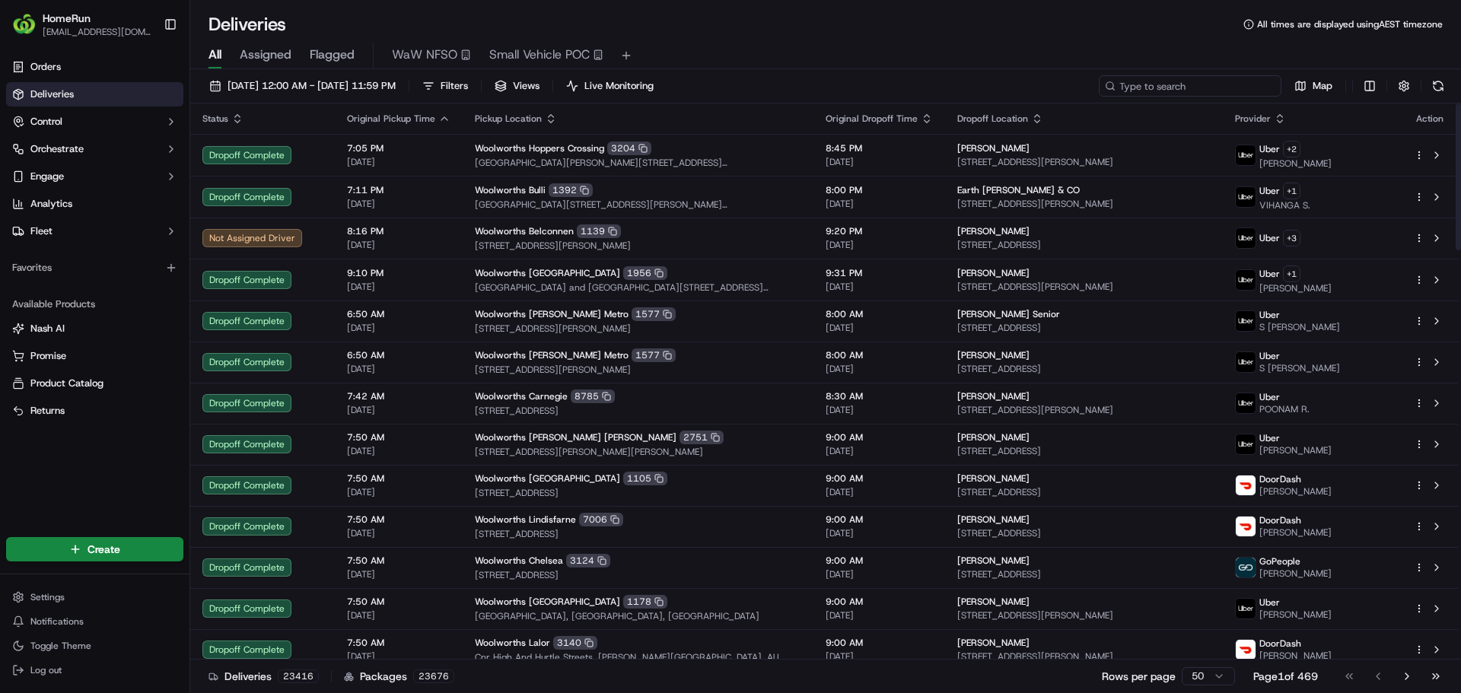
click at [1241, 86] on input at bounding box center [1190, 85] width 183 height 21
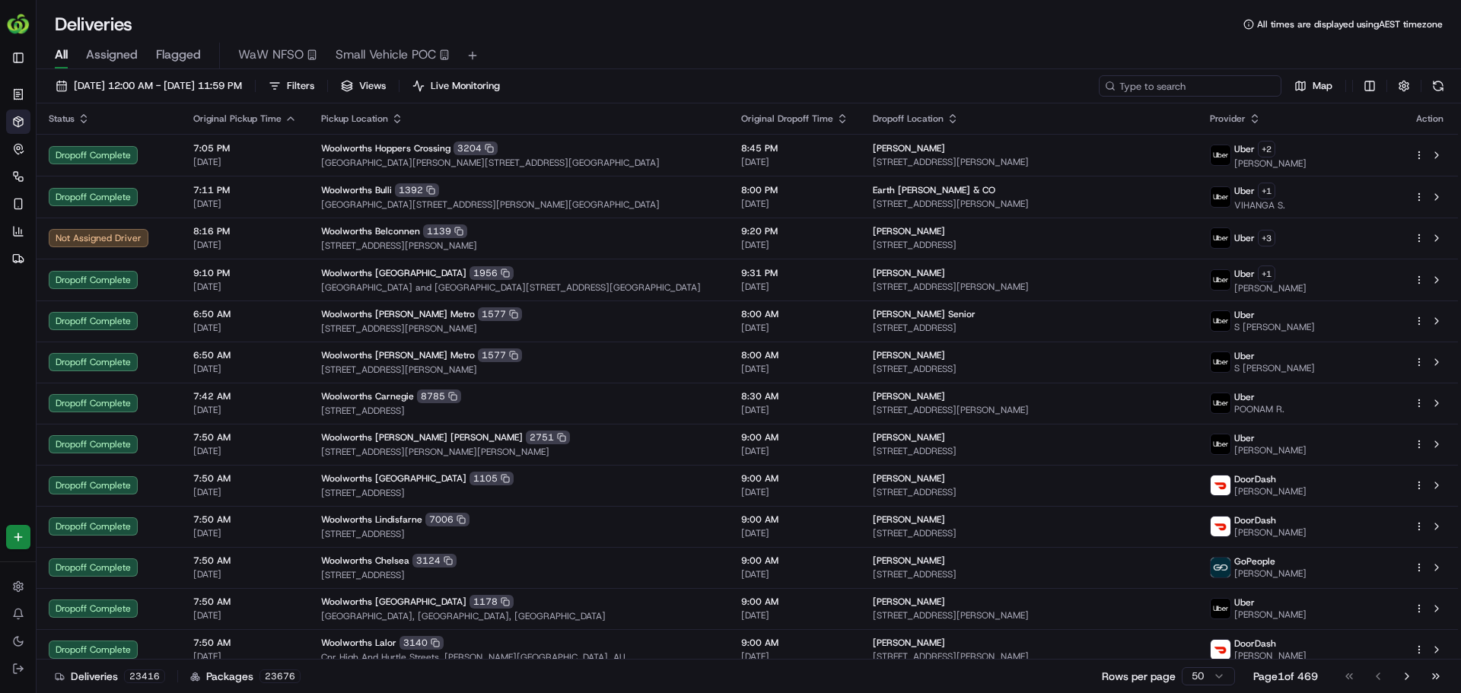
paste input "269905680"
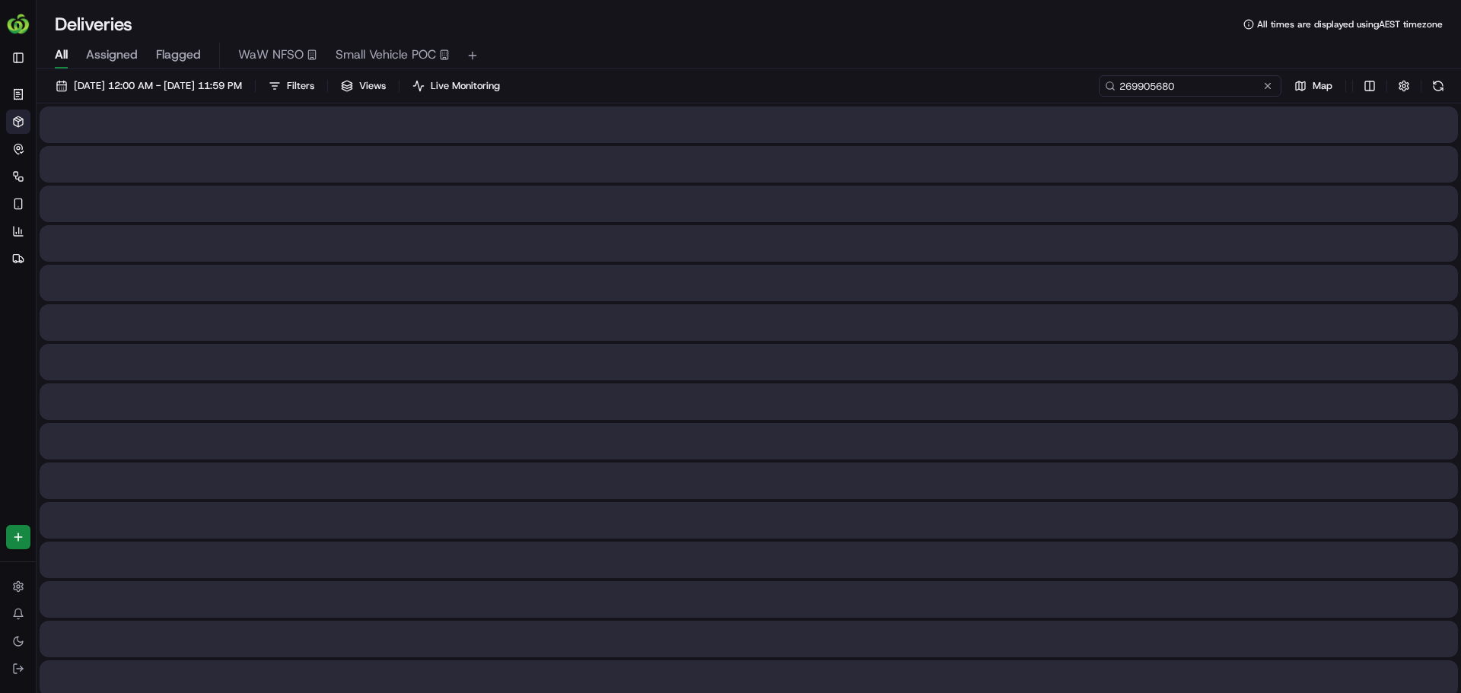
type input "269905680"
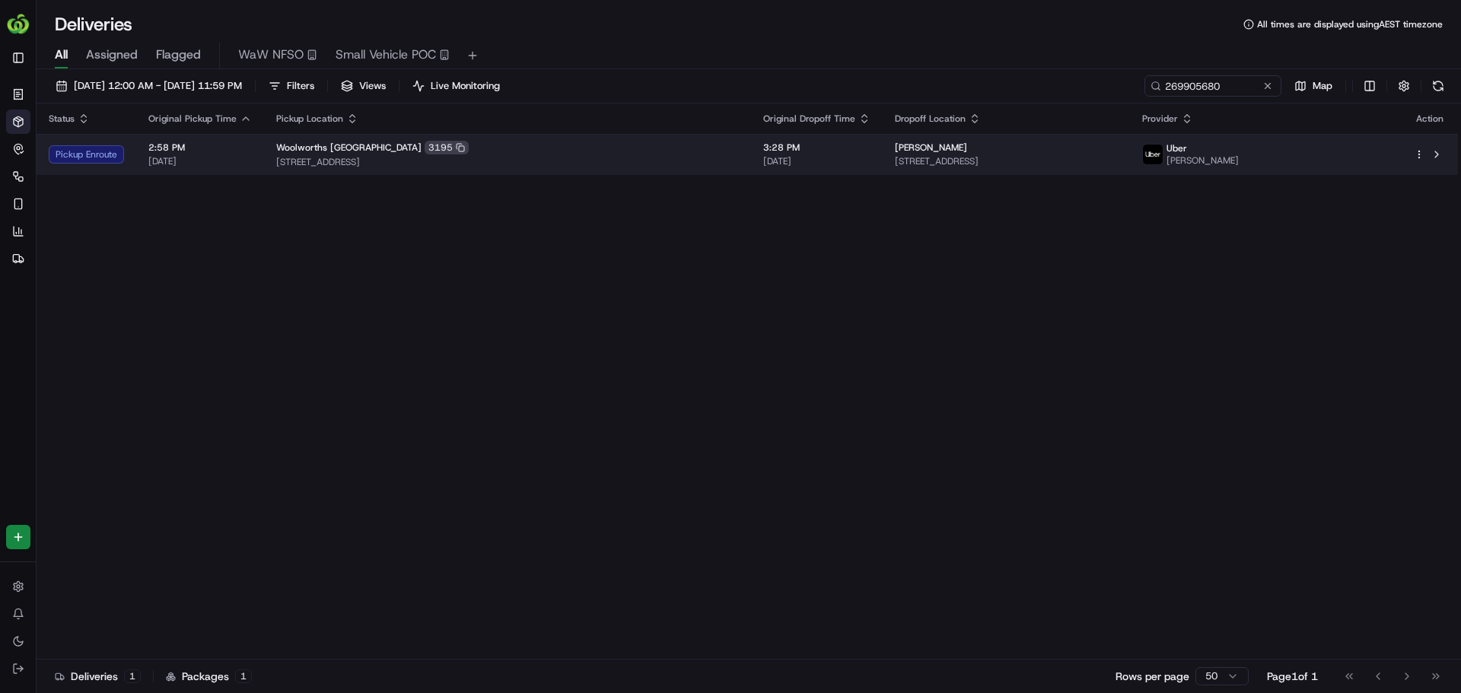
click at [922, 144] on div "[PERSON_NAME]" at bounding box center [1006, 148] width 223 height 12
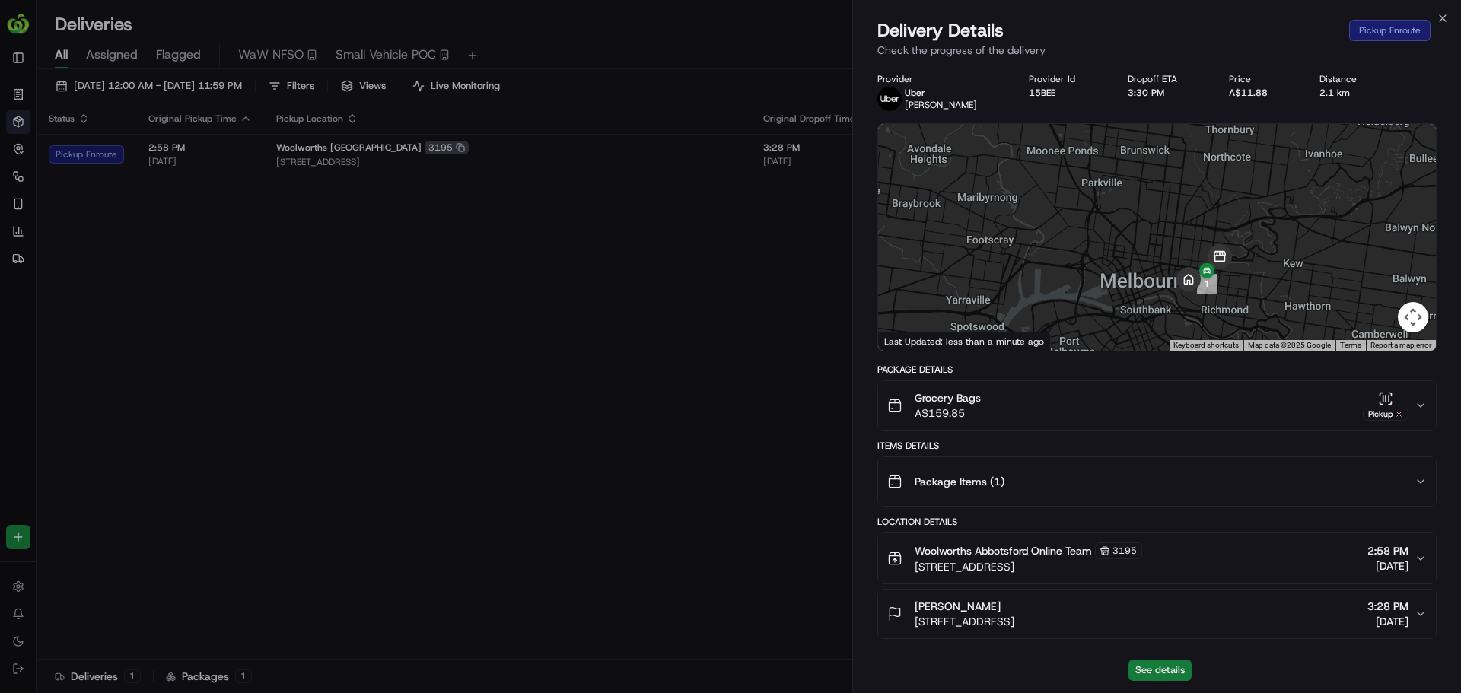
click at [1167, 668] on button "See details" at bounding box center [1159, 670] width 63 height 21
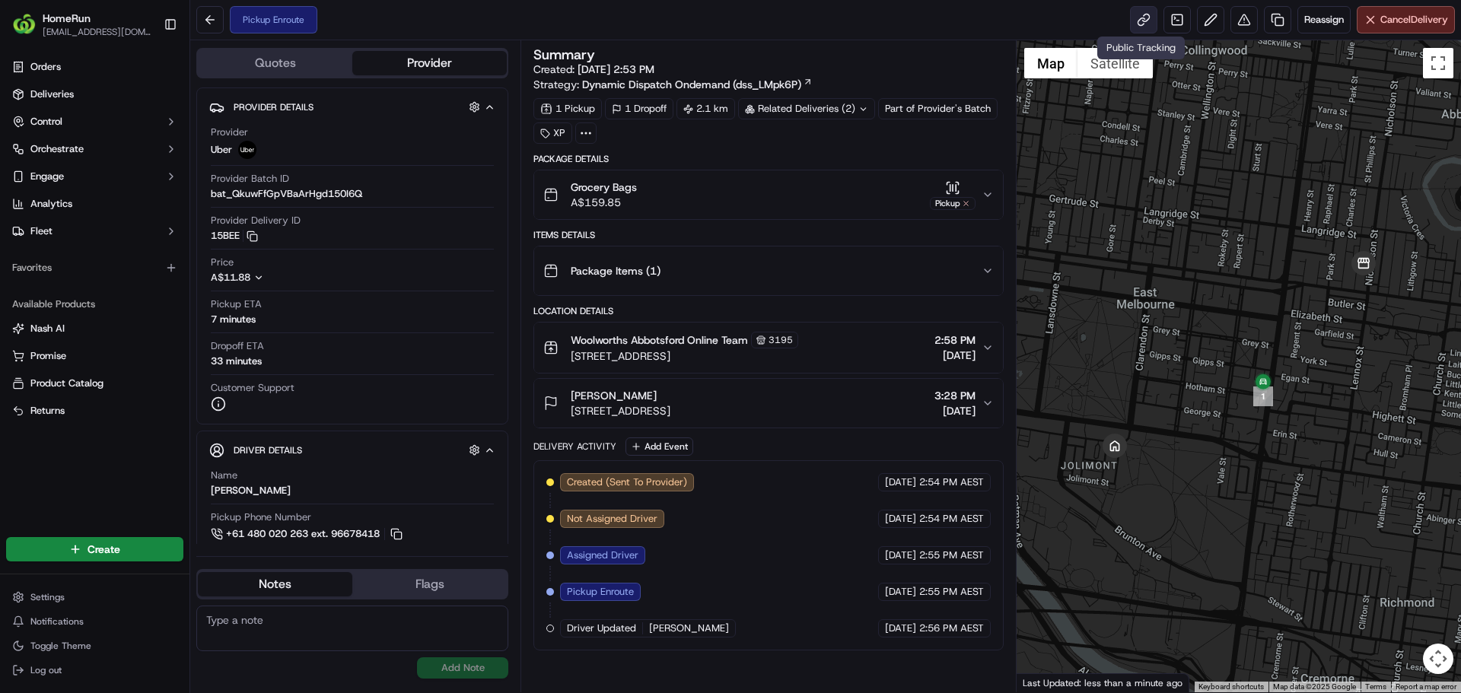
click at [1141, 21] on link at bounding box center [1143, 19] width 27 height 27
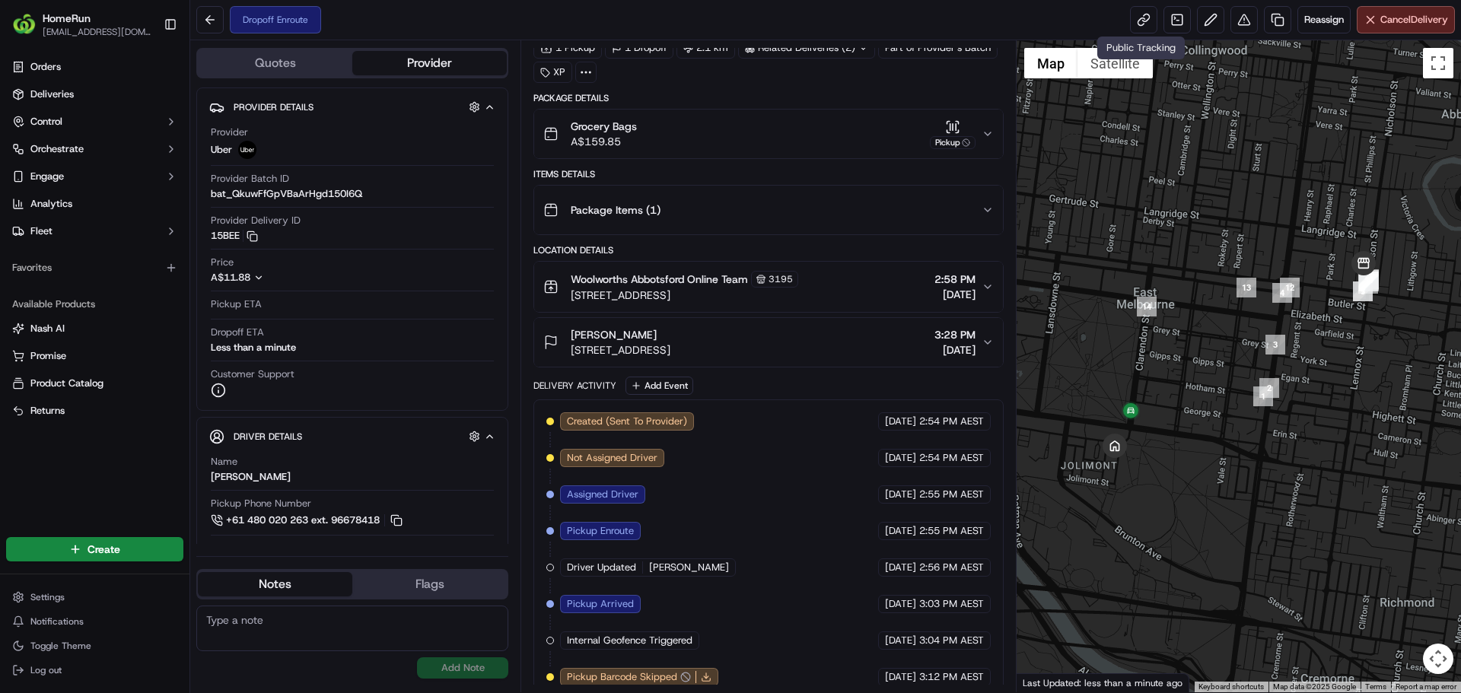
scroll to position [148, 0]
